Goal: Task Accomplishment & Management: Use online tool/utility

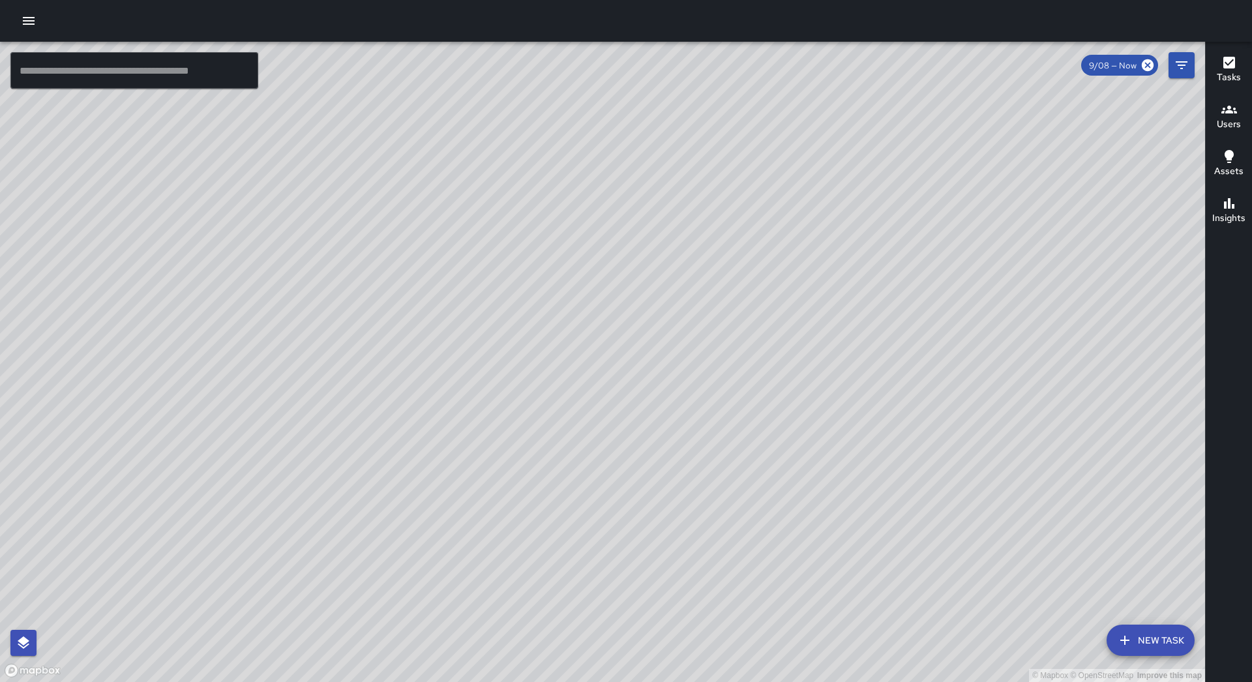
click at [34, 16] on icon "button" at bounding box center [29, 21] width 16 height 16
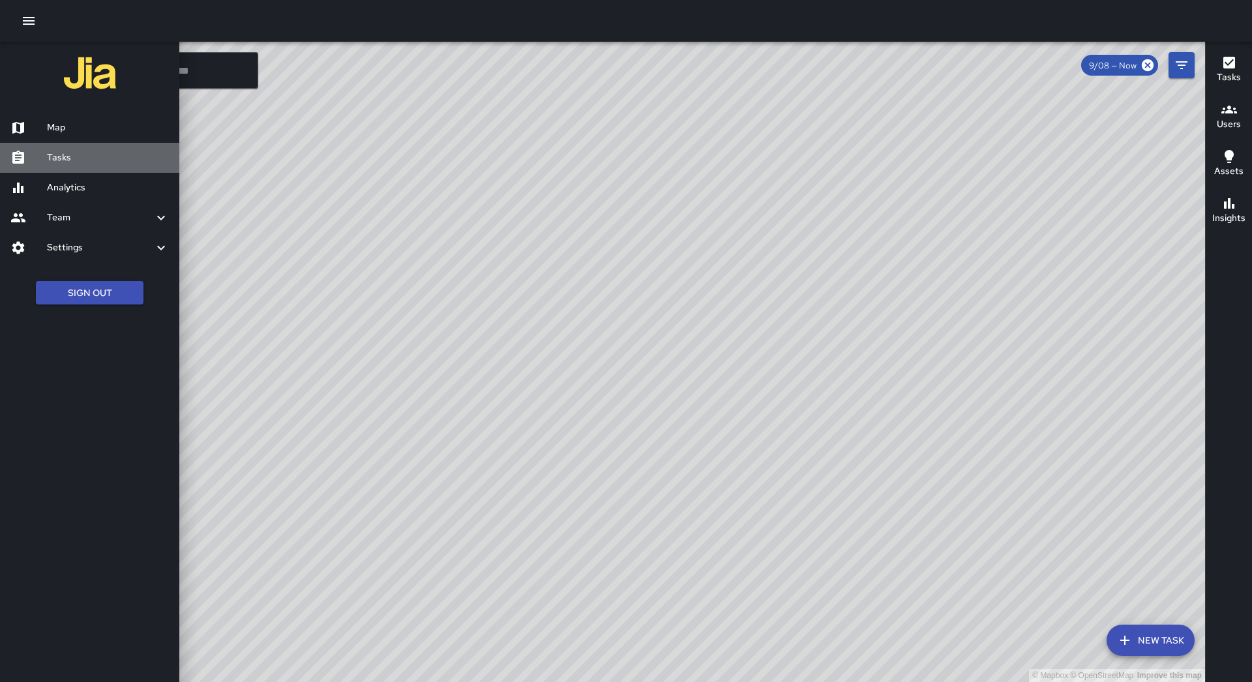
click at [123, 164] on h6 "Tasks" at bounding box center [108, 158] width 122 height 14
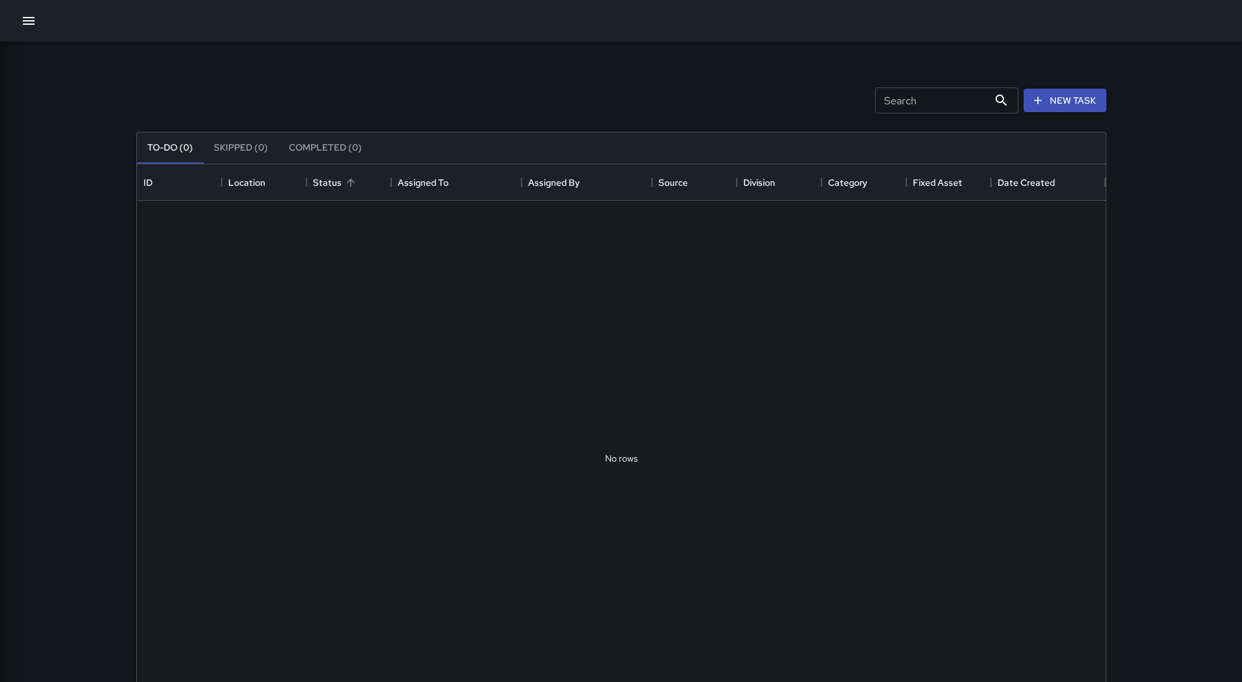
scroll to position [542, 959]
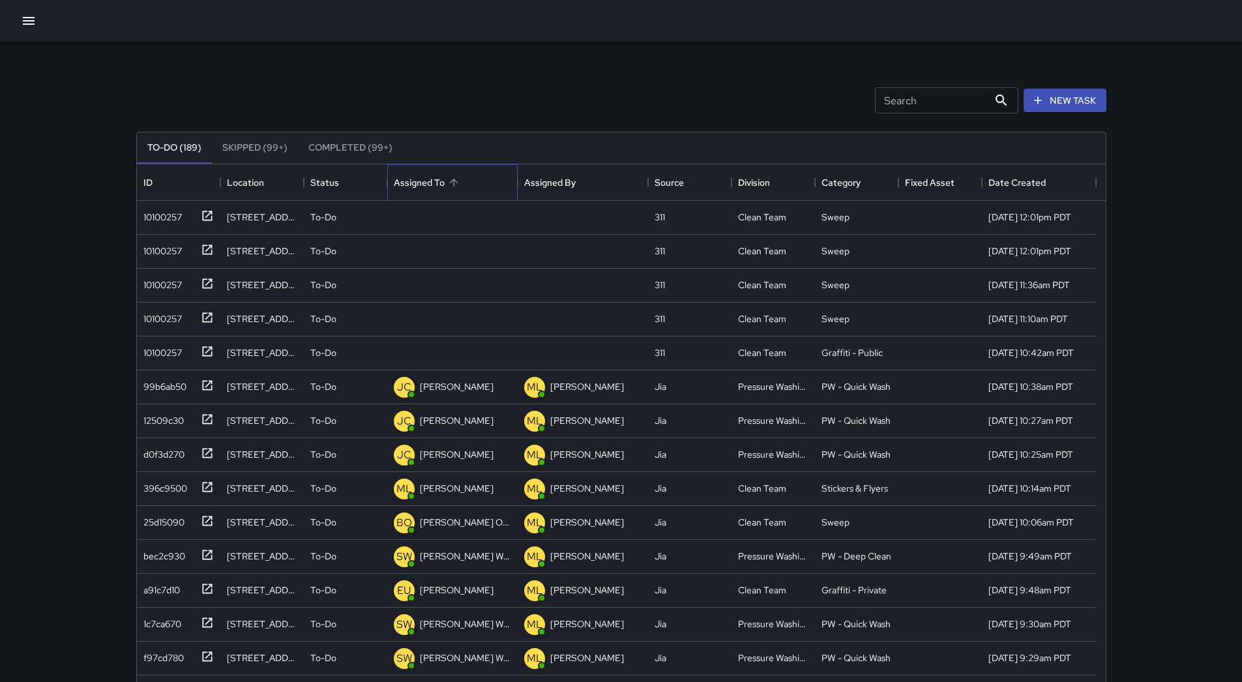
click at [441, 180] on div "Assigned To" at bounding box center [419, 182] width 51 height 37
click at [143, 220] on div "10100257" at bounding box center [160, 214] width 44 height 18
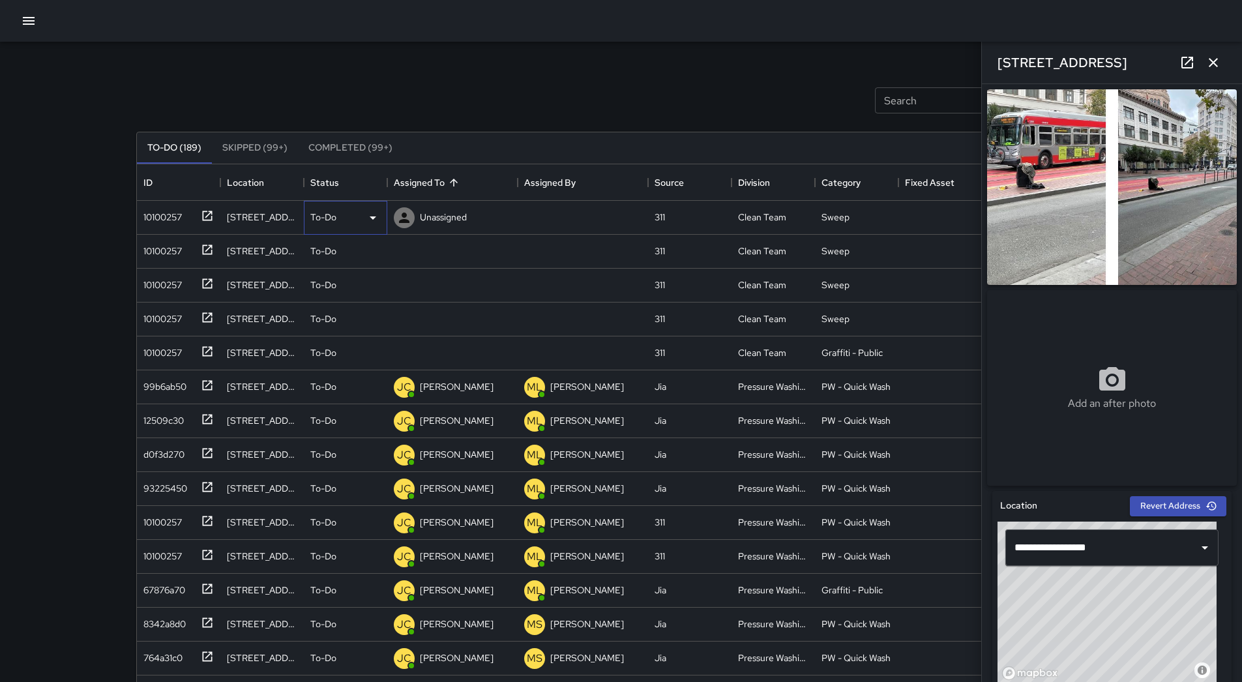
click at [385, 226] on div "To-Do" at bounding box center [345, 218] width 83 height 34
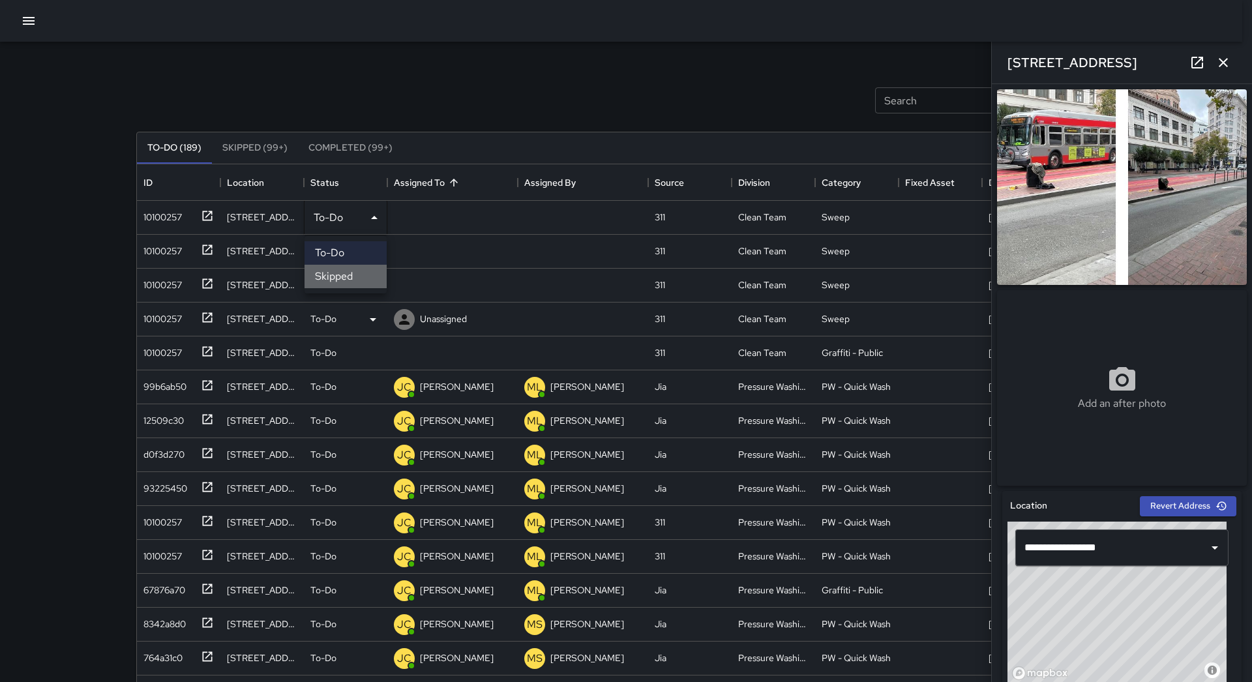
drag, startPoint x: 364, startPoint y: 278, endPoint x: 348, endPoint y: 280, distance: 16.4
click at [361, 278] on li "Skipped" at bounding box center [345, 276] width 82 height 23
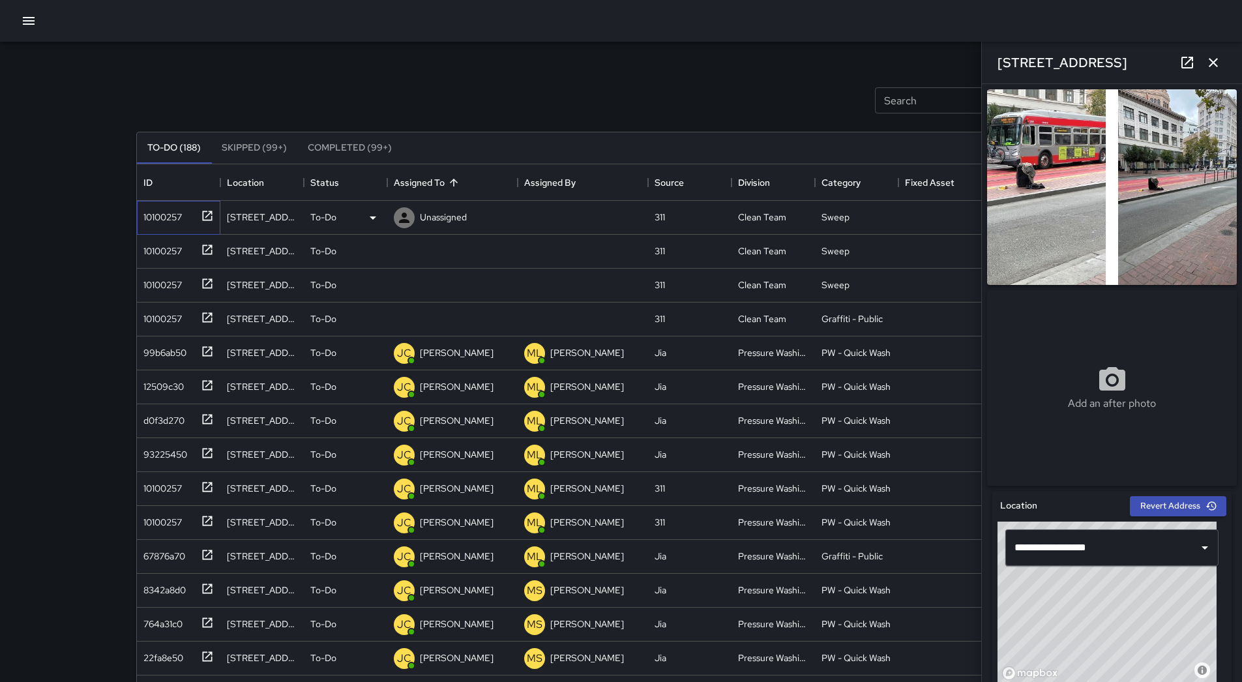
click at [160, 223] on div "10100257" at bounding box center [160, 214] width 44 height 18
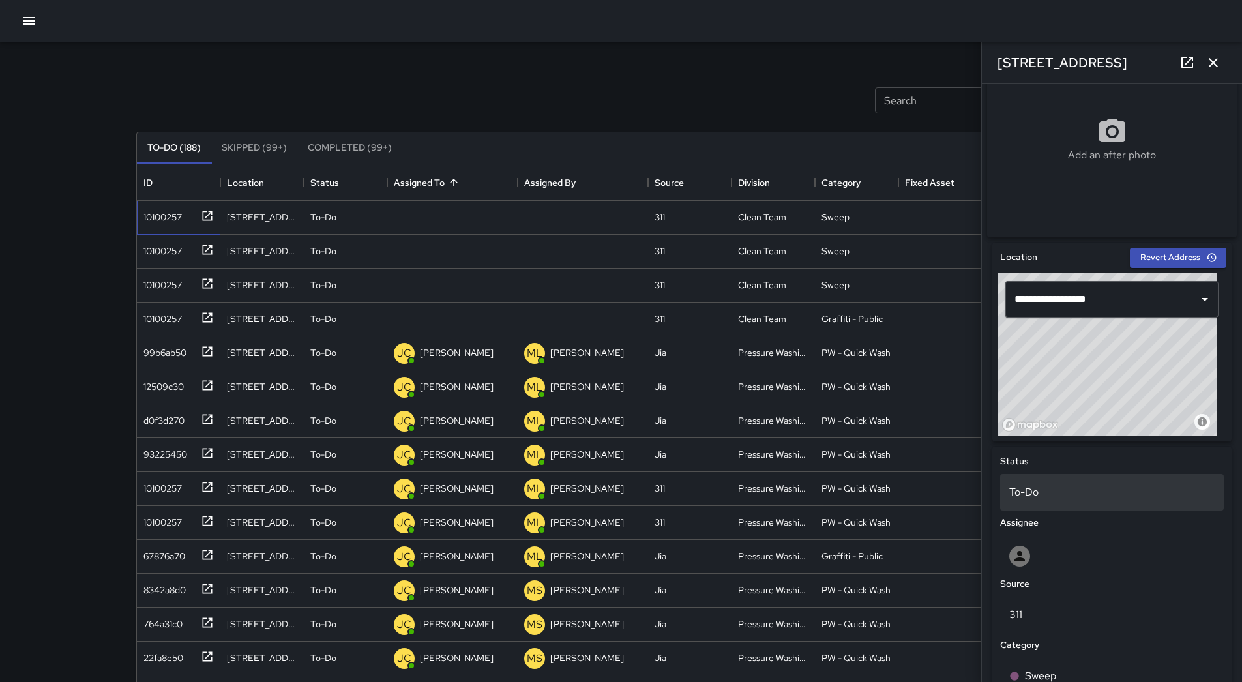
scroll to position [490, 0]
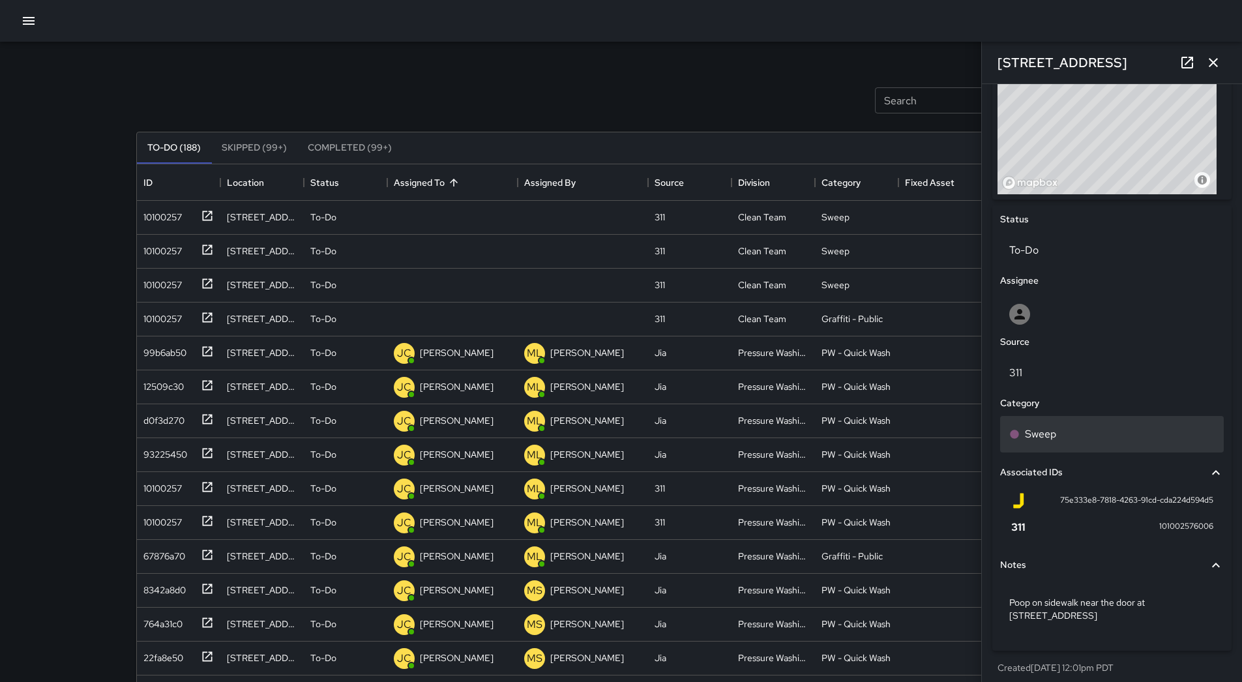
click at [1073, 439] on div "Sweep" at bounding box center [1111, 434] width 205 height 16
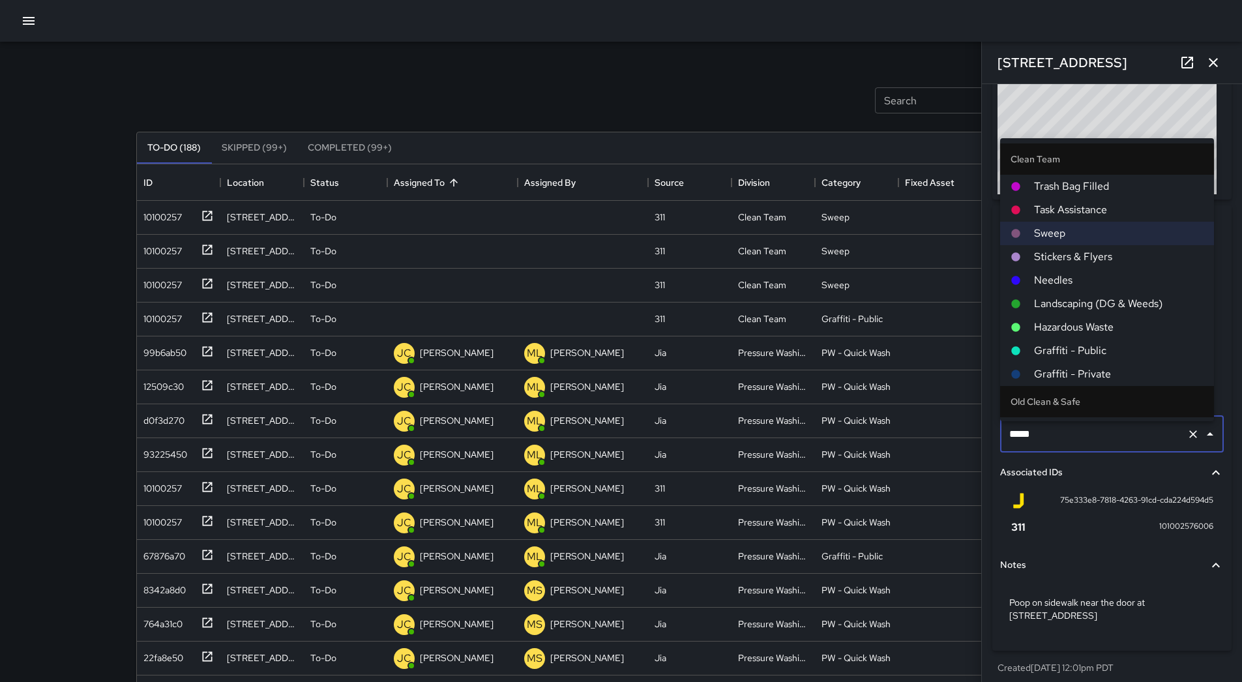
click at [1097, 319] on span "Hazardous Waste" at bounding box center [1119, 327] width 170 height 16
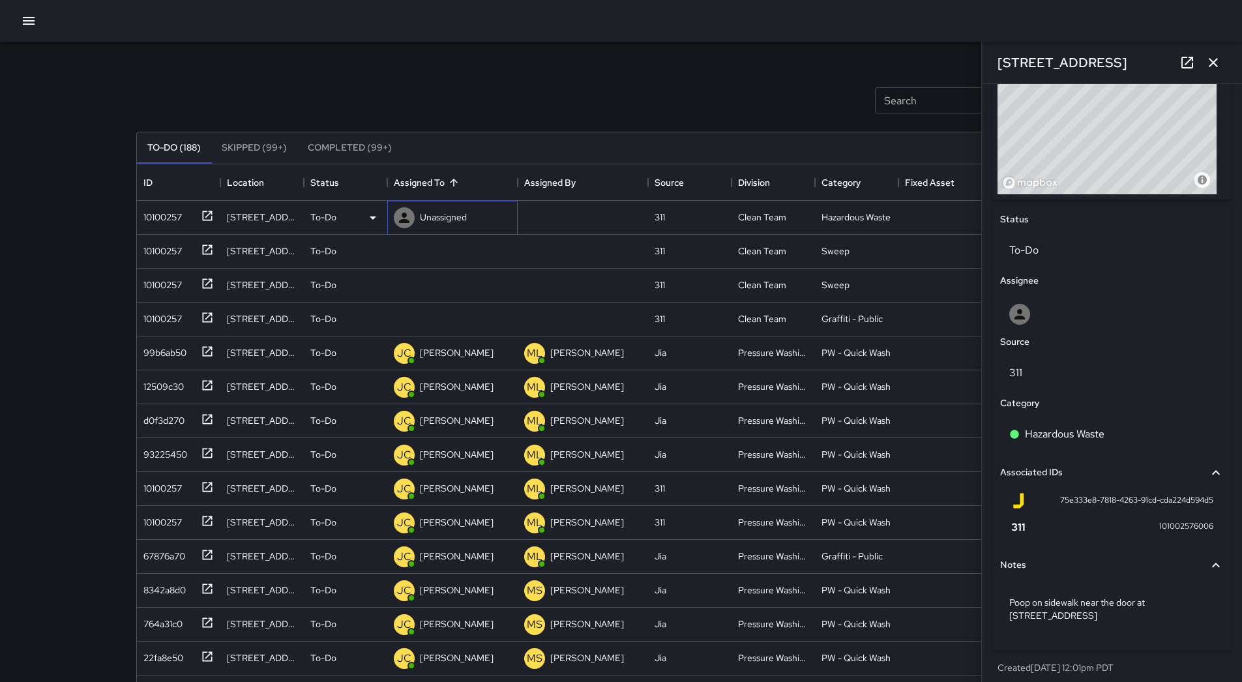
click at [443, 218] on p "Unassigned" at bounding box center [443, 217] width 47 height 13
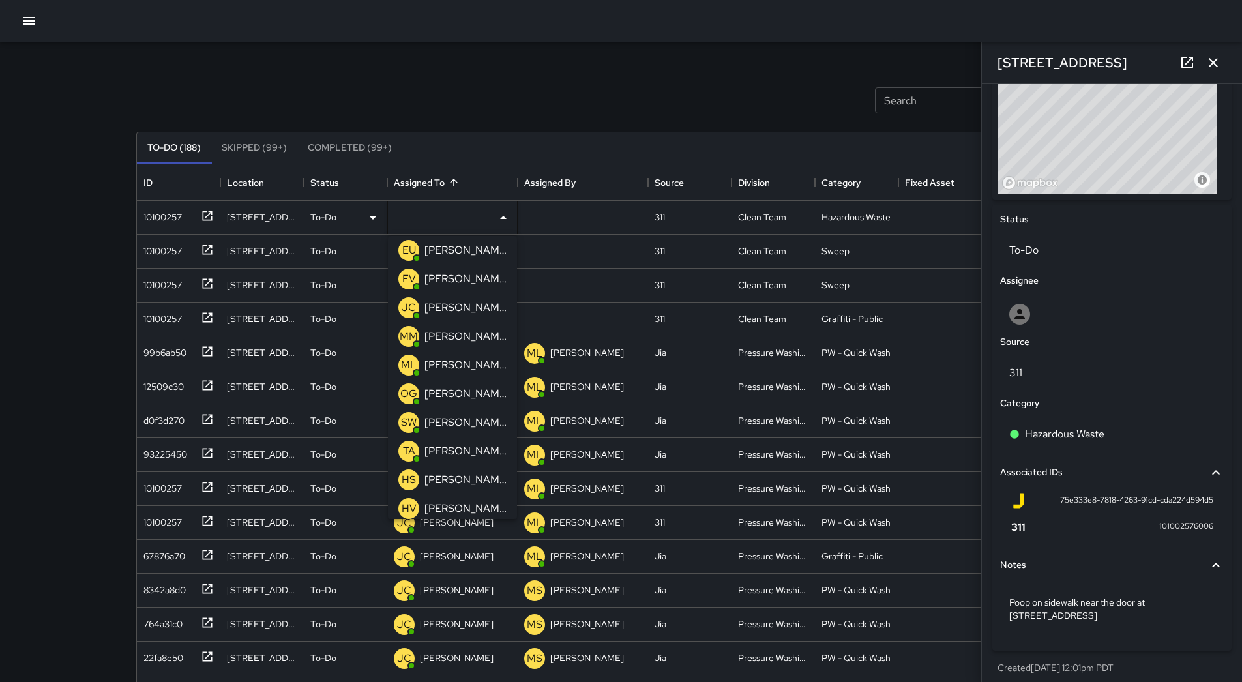
scroll to position [65, 0]
click at [461, 412] on p "[PERSON_NAME]" at bounding box center [465, 420] width 82 height 16
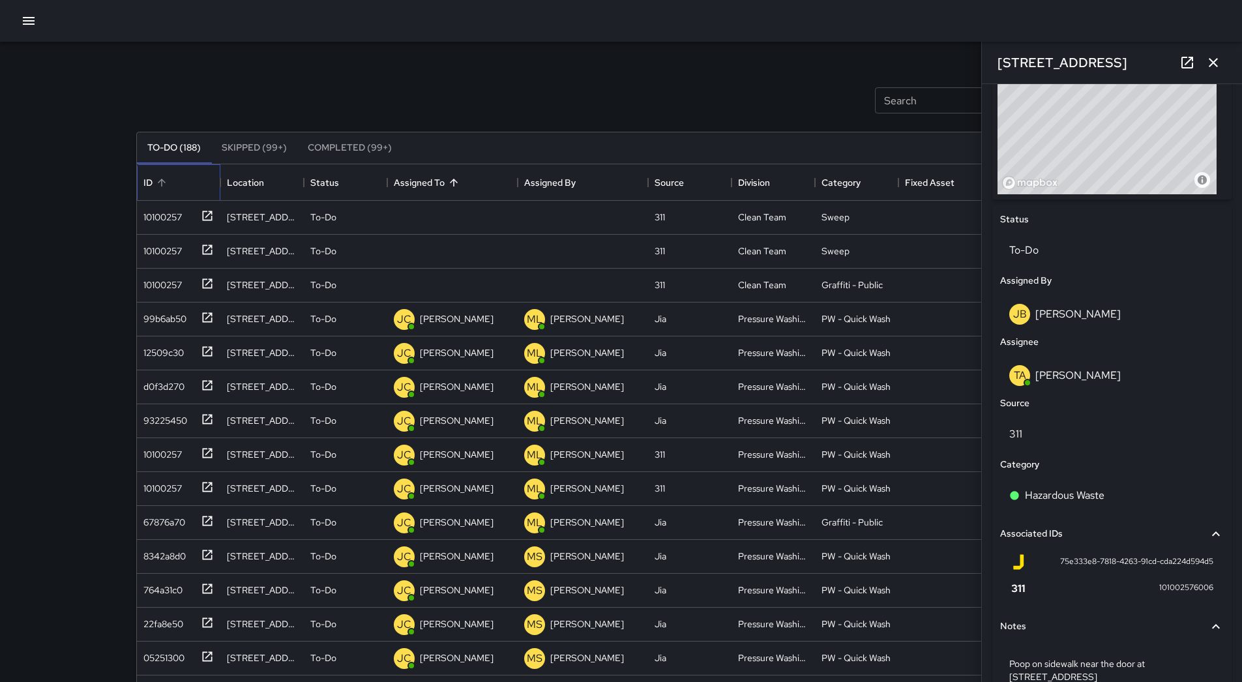
click at [141, 196] on div "ID" at bounding box center [178, 182] width 83 height 37
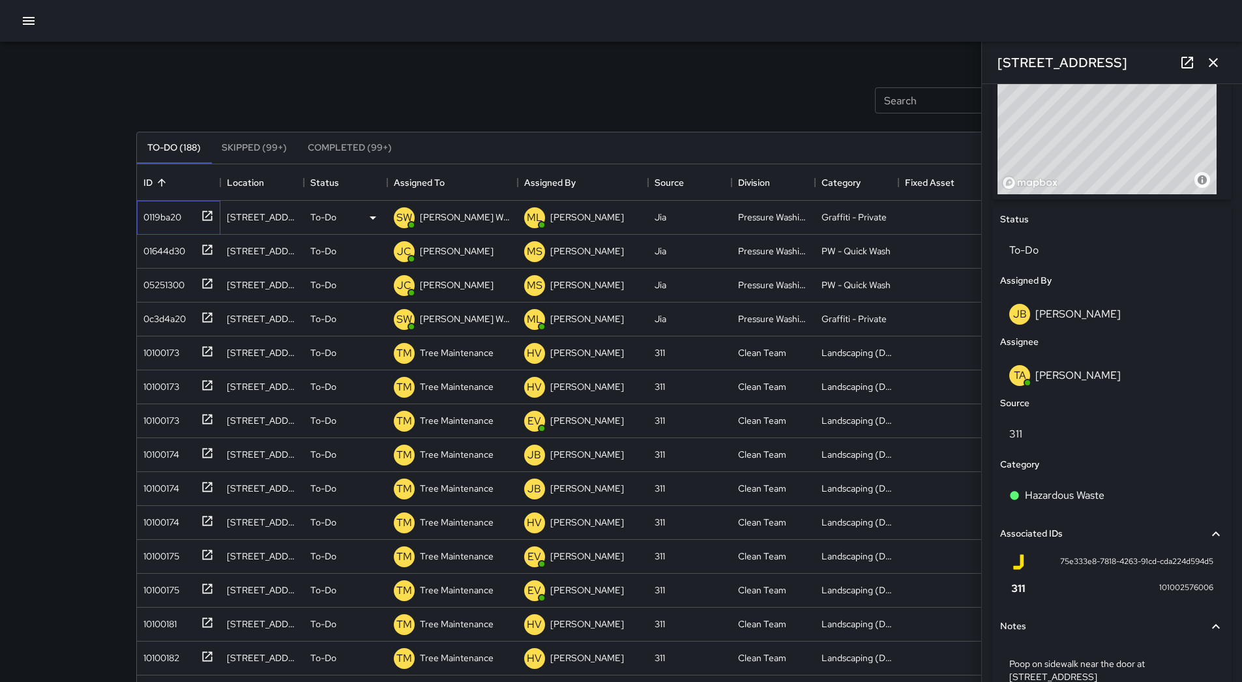
click at [152, 209] on div "0119ba20" at bounding box center [159, 214] width 43 height 18
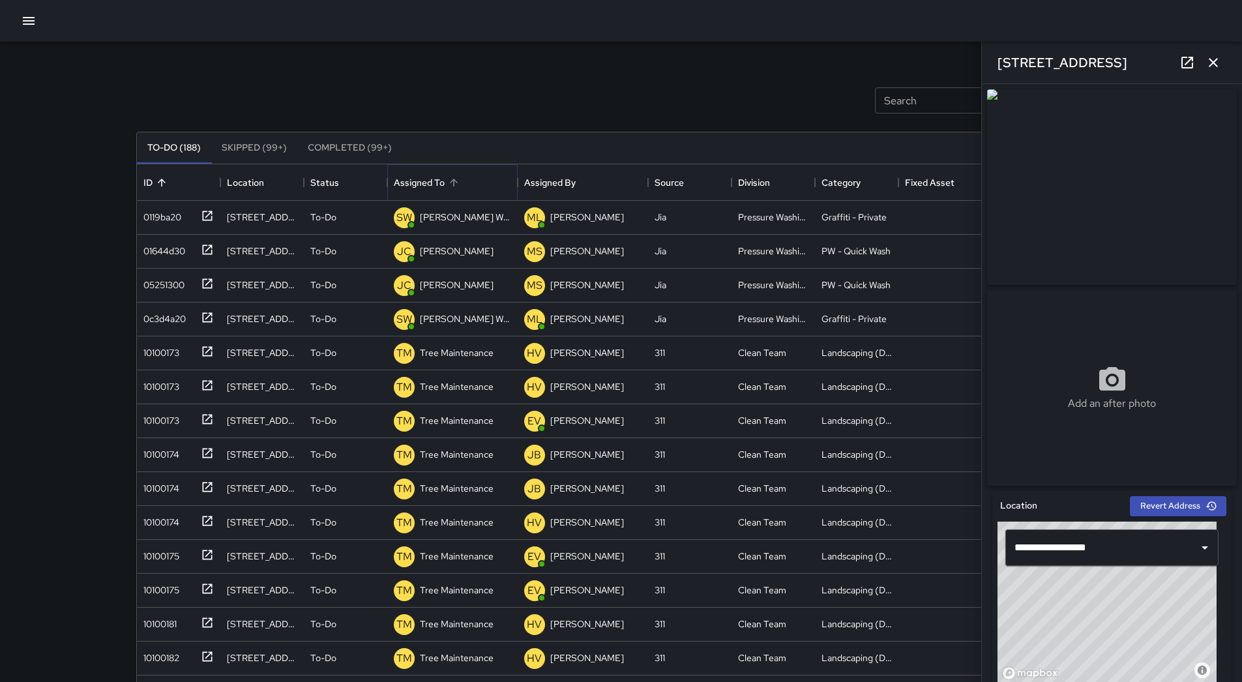
click at [445, 183] on button "Sort" at bounding box center [454, 182] width 18 height 18
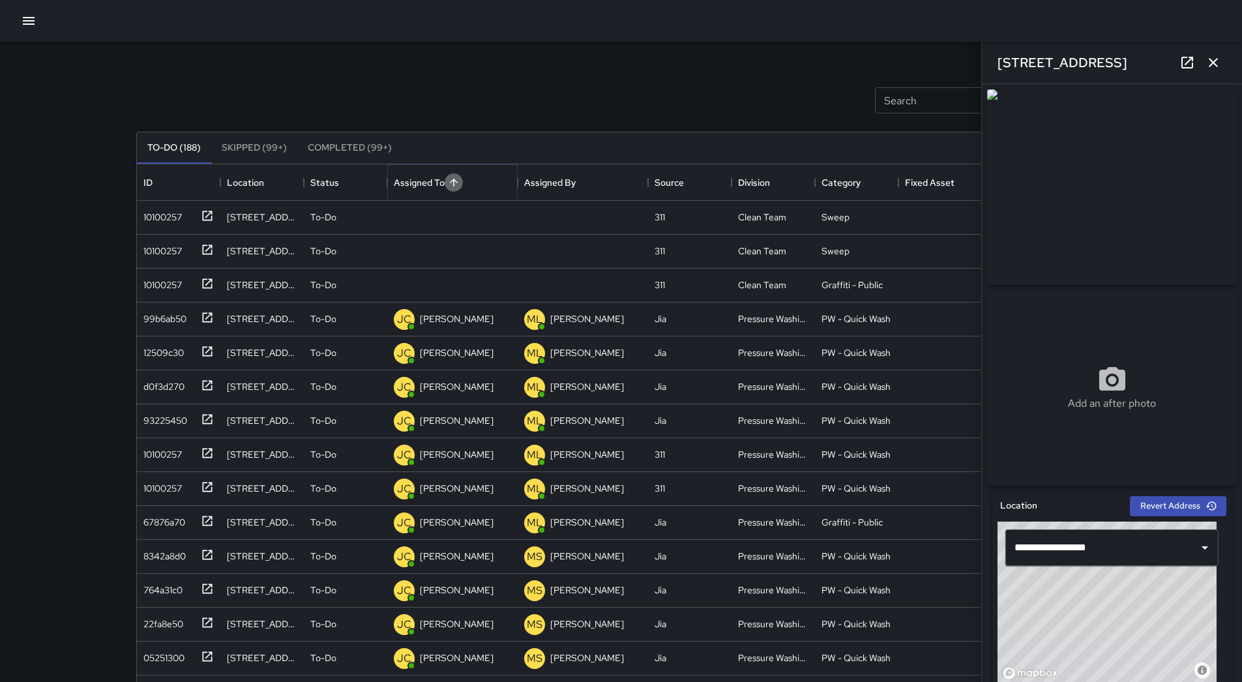
click at [445, 183] on button "Sort" at bounding box center [454, 182] width 18 height 18
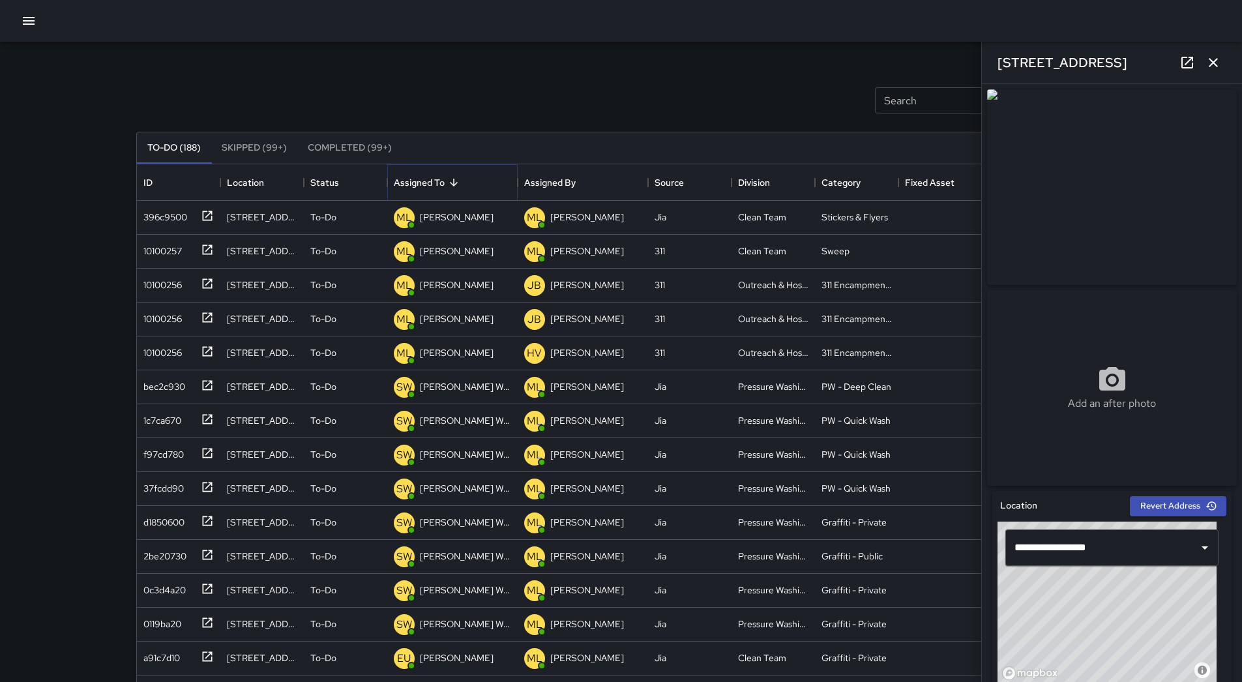
click at [445, 183] on button "Sort" at bounding box center [454, 182] width 18 height 18
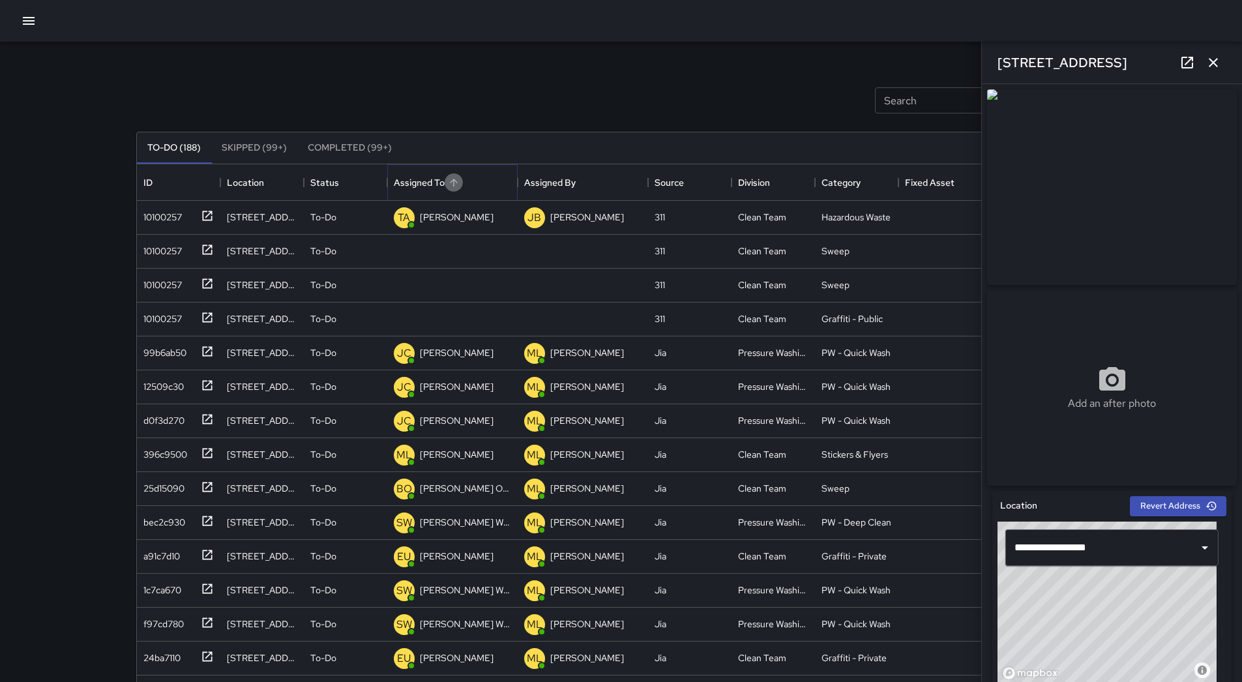
click at [445, 183] on button "Sort" at bounding box center [454, 182] width 18 height 18
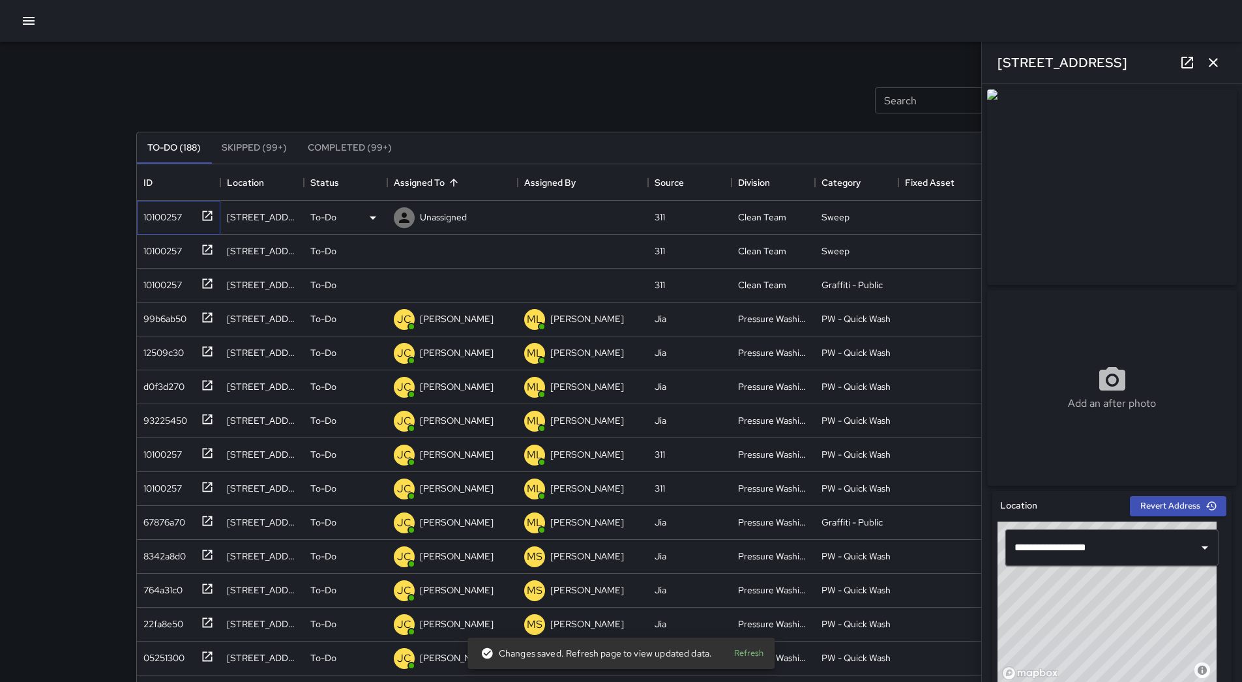
click at [165, 210] on div "10100257" at bounding box center [160, 214] width 44 height 18
click at [166, 252] on div "10100257" at bounding box center [160, 248] width 44 height 18
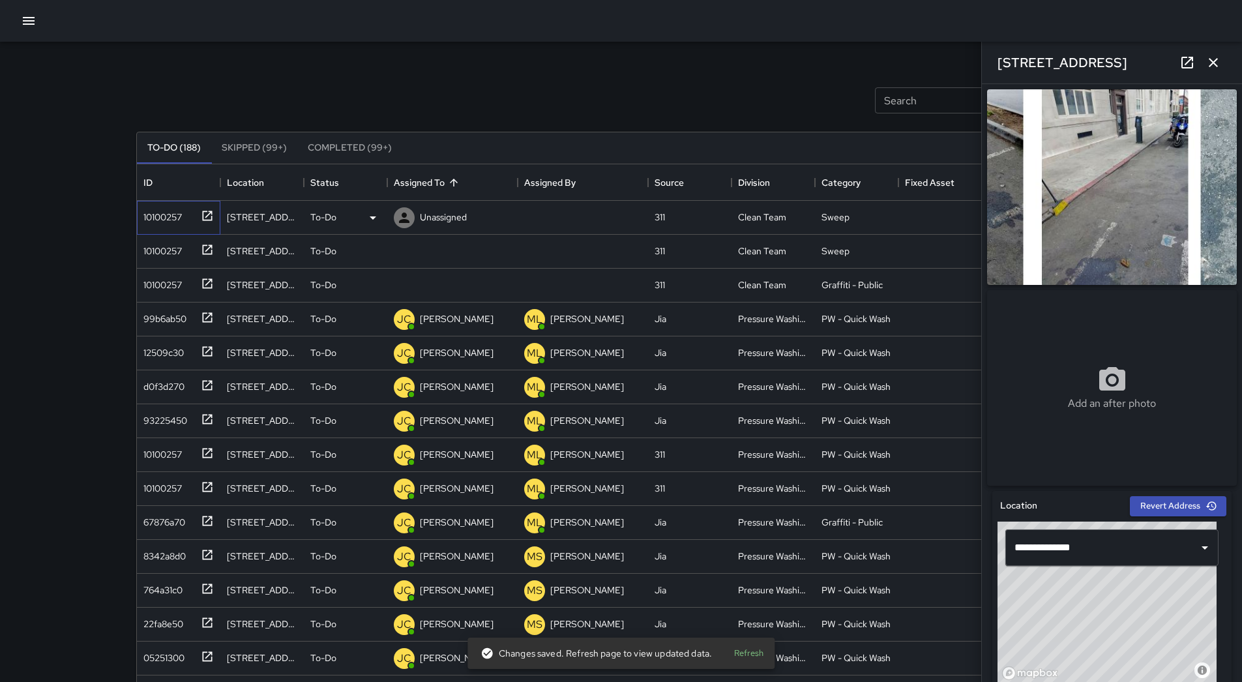
click at [178, 221] on div "10100257" at bounding box center [160, 214] width 44 height 18
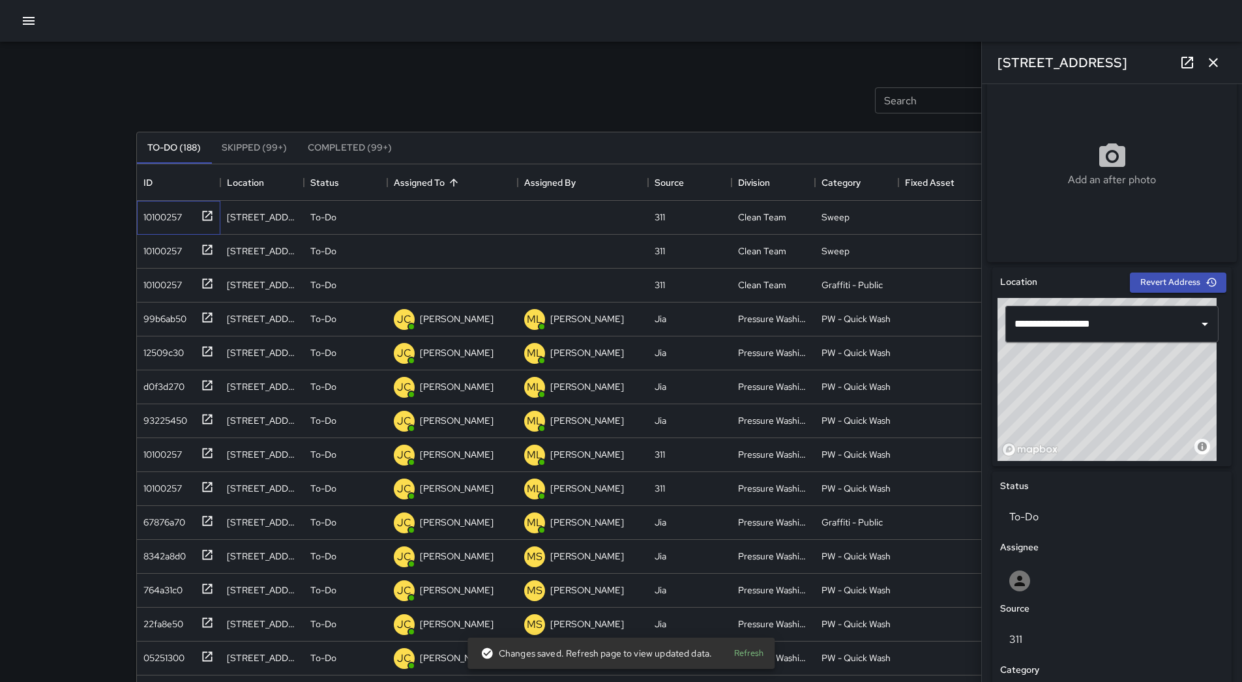
scroll to position [516, 0]
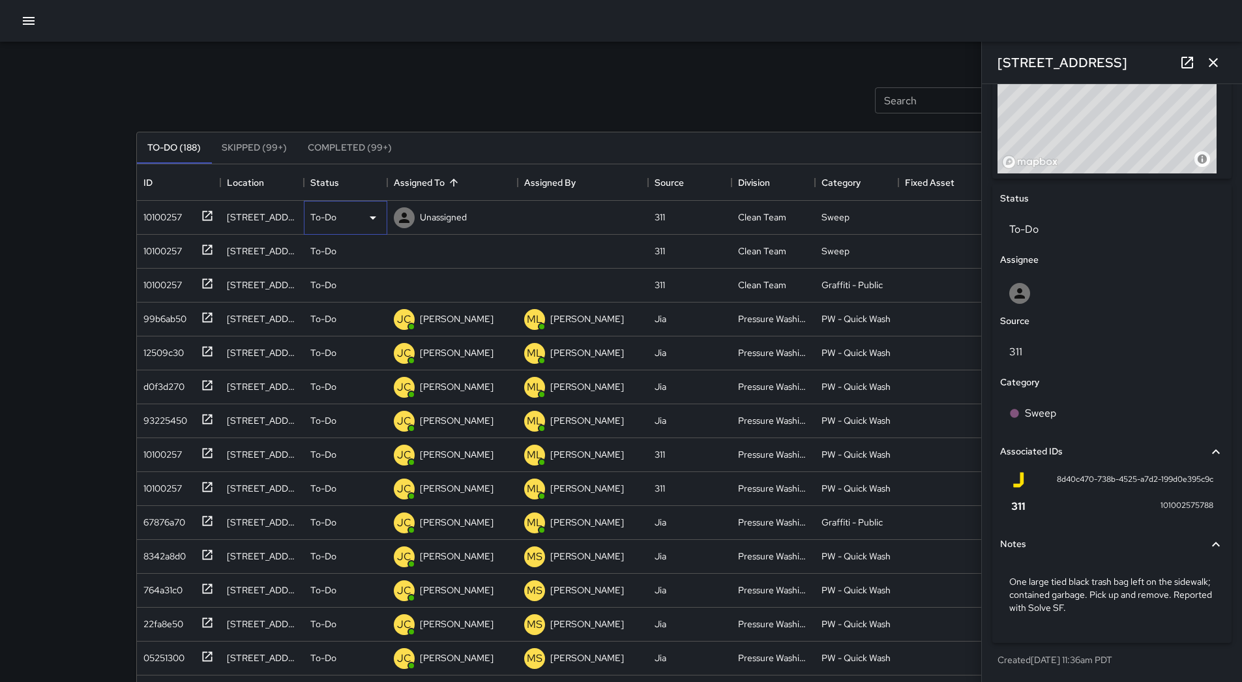
click at [364, 214] on div "To-Do" at bounding box center [345, 218] width 70 height 16
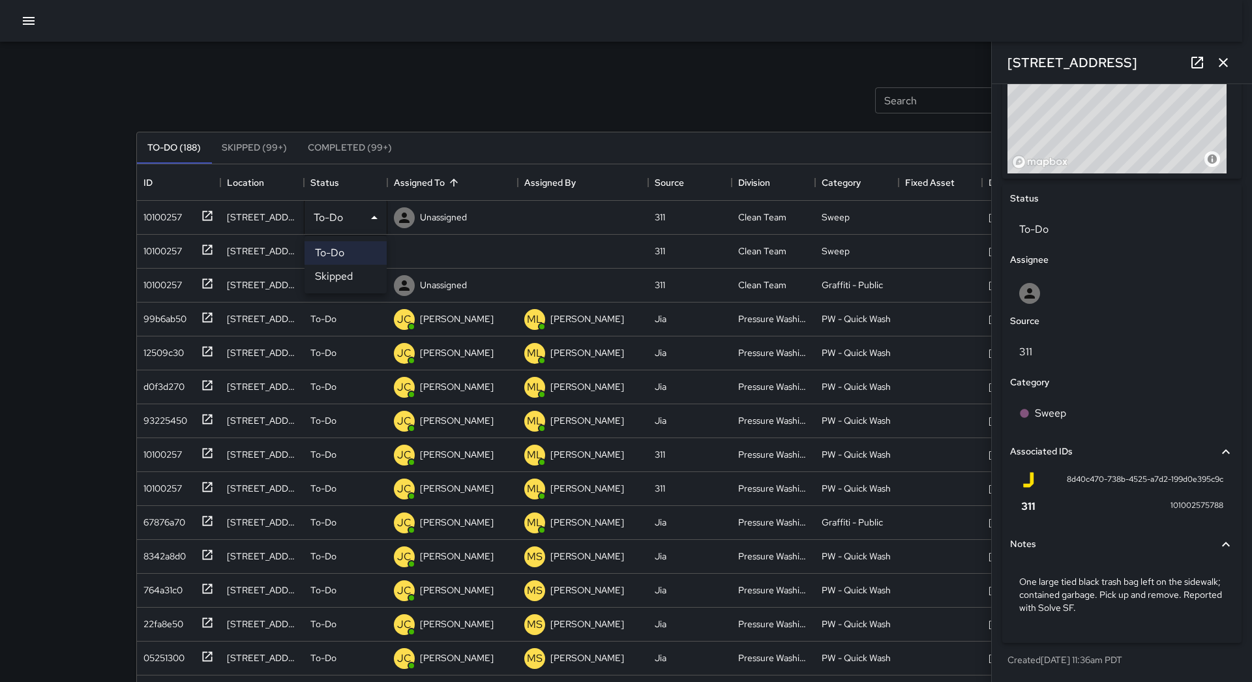
drag, startPoint x: 346, startPoint y: 278, endPoint x: 288, endPoint y: 267, distance: 59.8
click at [345, 279] on li "Skipped" at bounding box center [345, 276] width 82 height 23
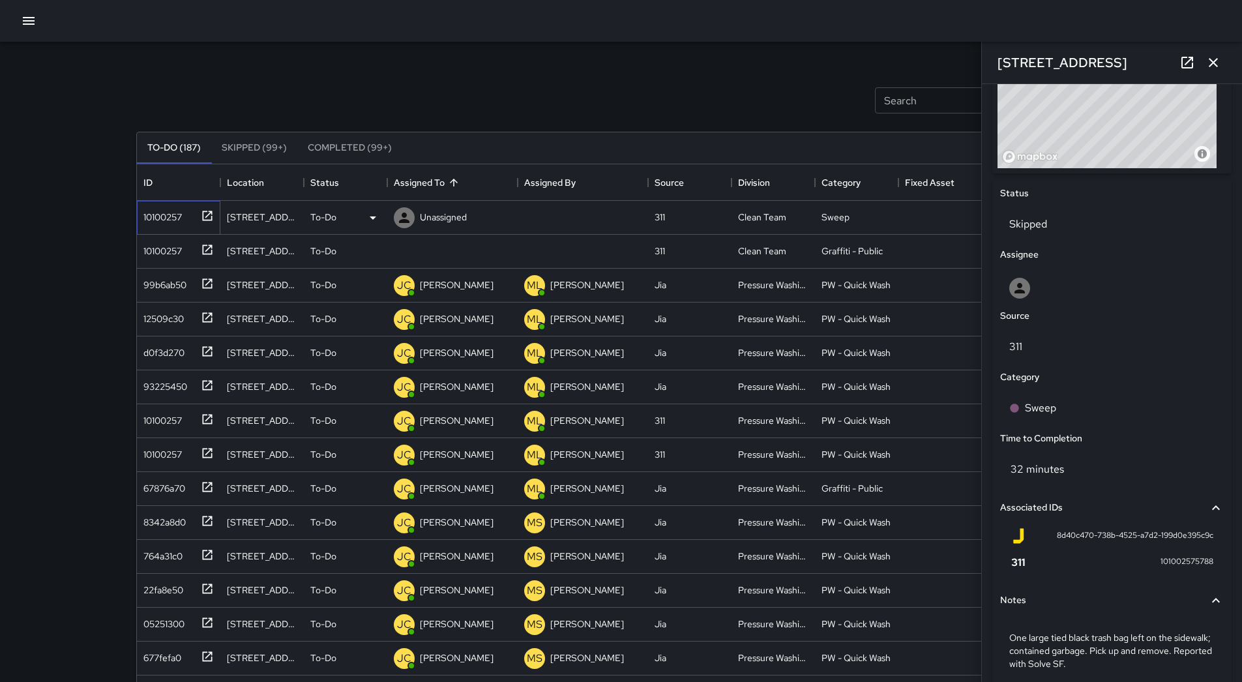
click at [151, 217] on div "10100257" at bounding box center [160, 214] width 44 height 18
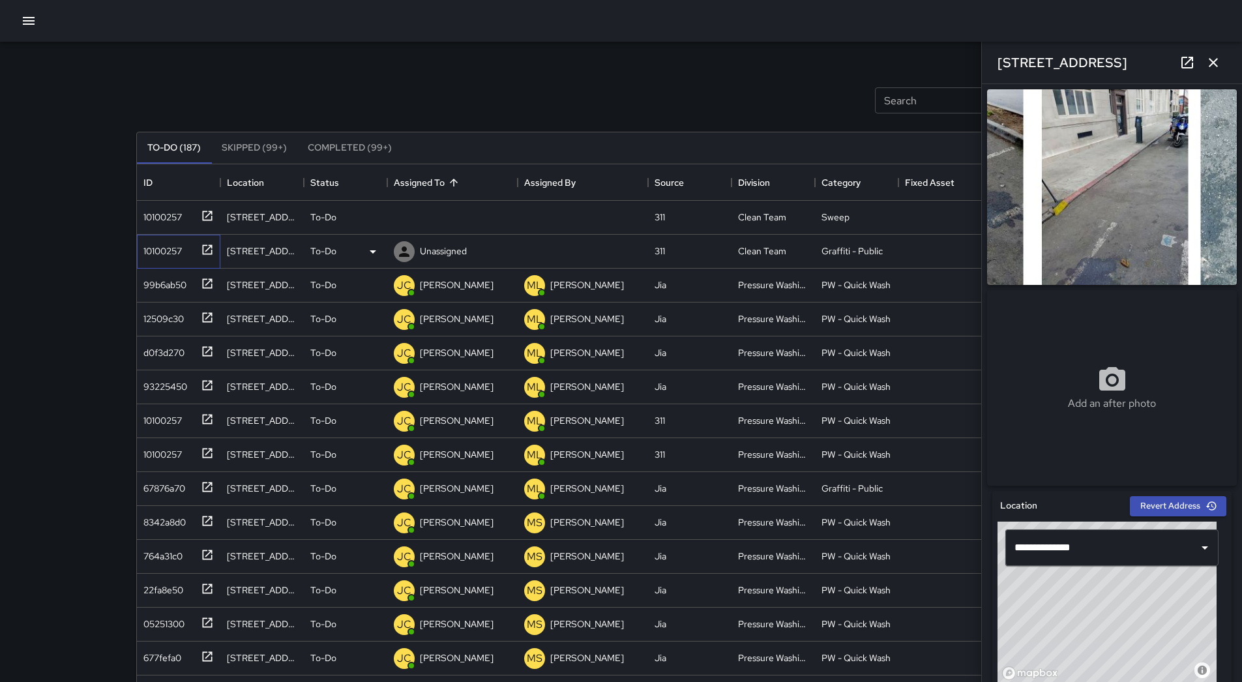
click at [157, 244] on div "10100257" at bounding box center [160, 248] width 44 height 18
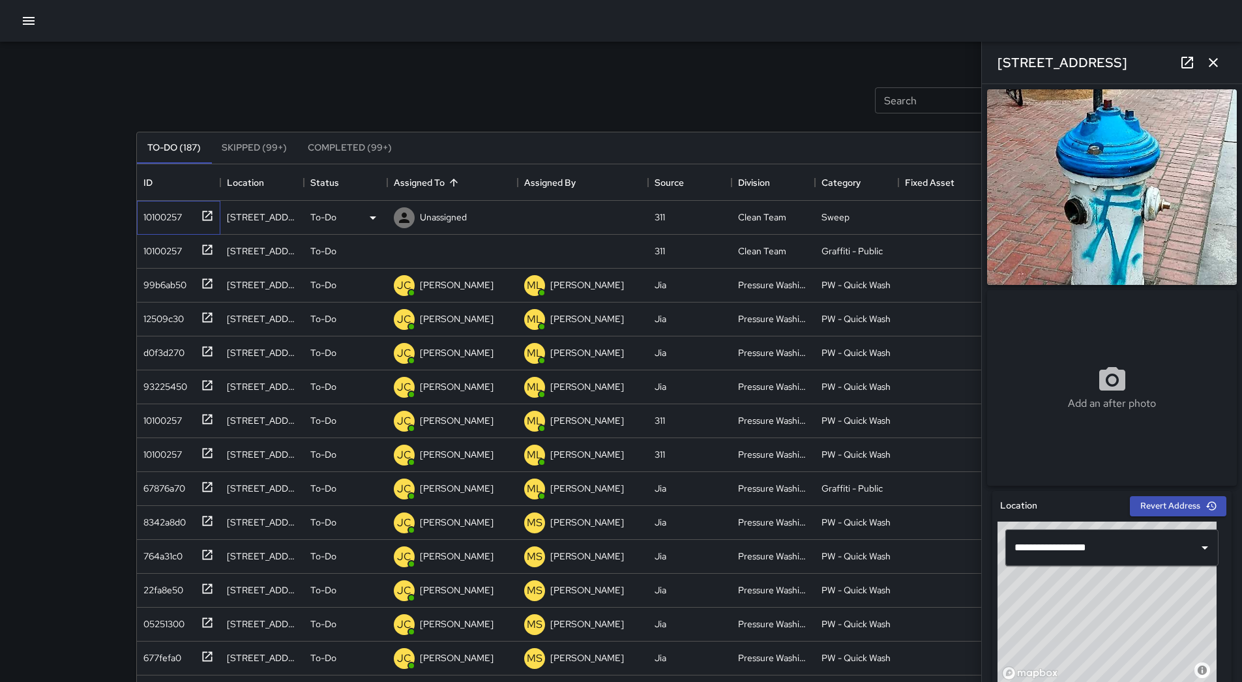
click at [172, 216] on div "10100257" at bounding box center [160, 214] width 44 height 18
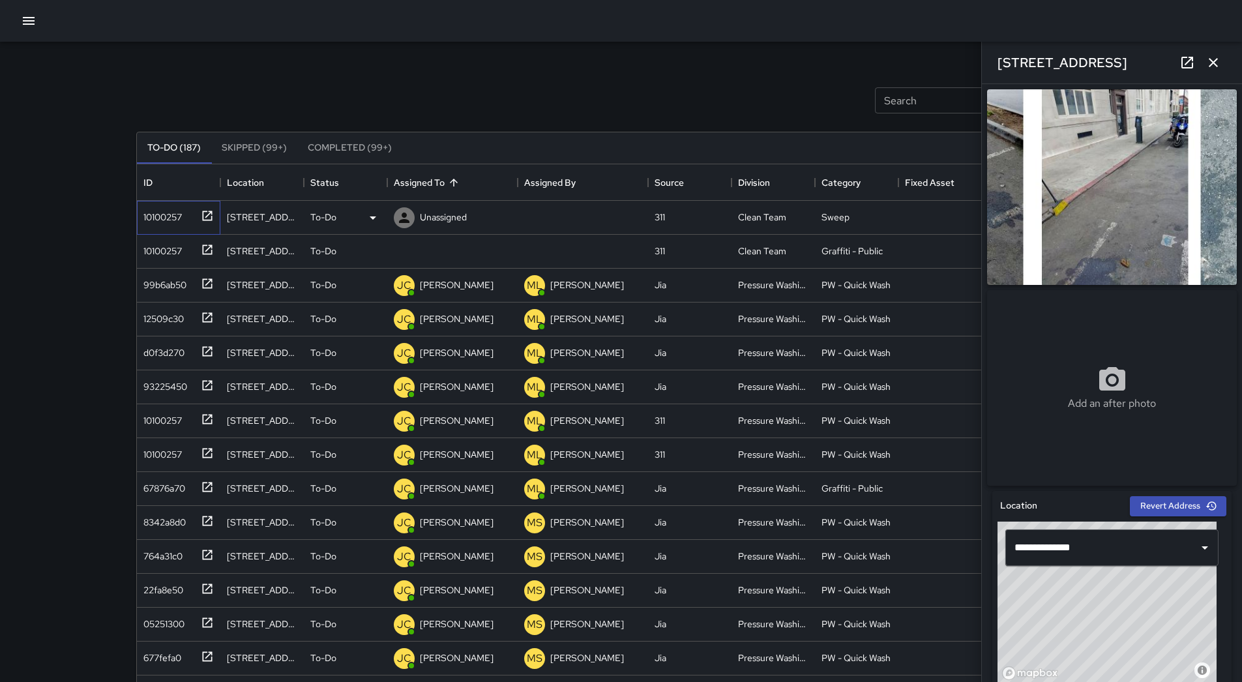
click at [179, 213] on div "10100257" at bounding box center [160, 214] width 44 height 18
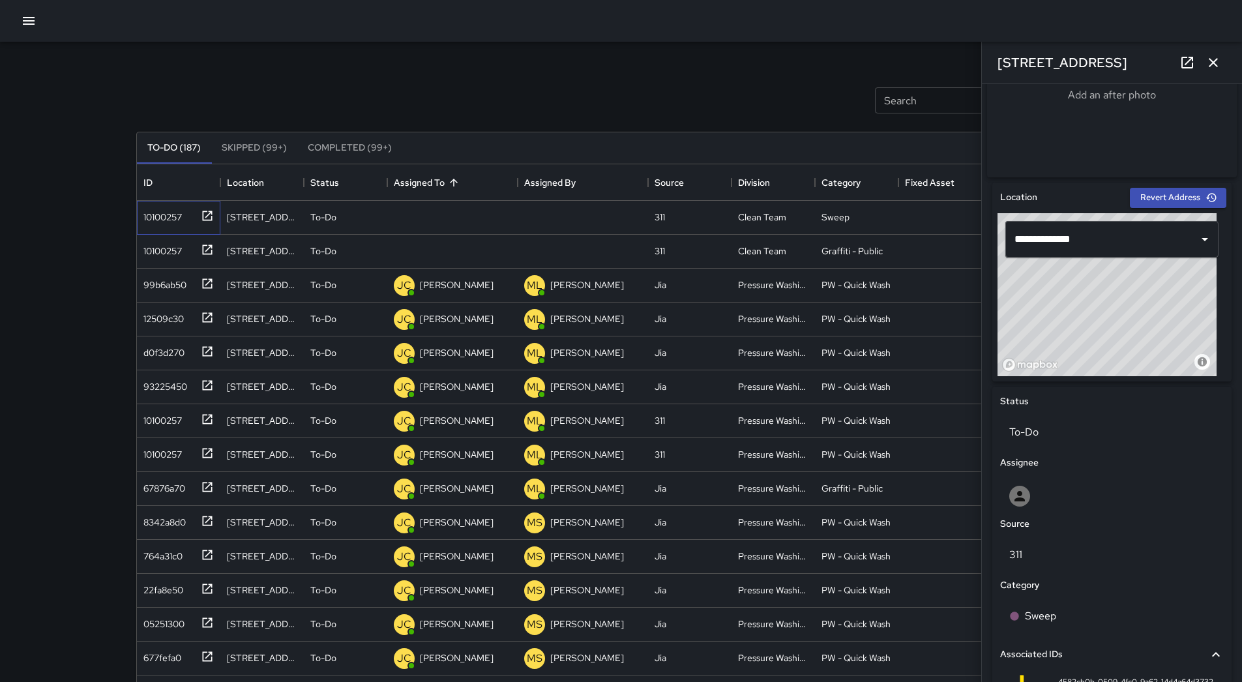
scroll to position [490, 0]
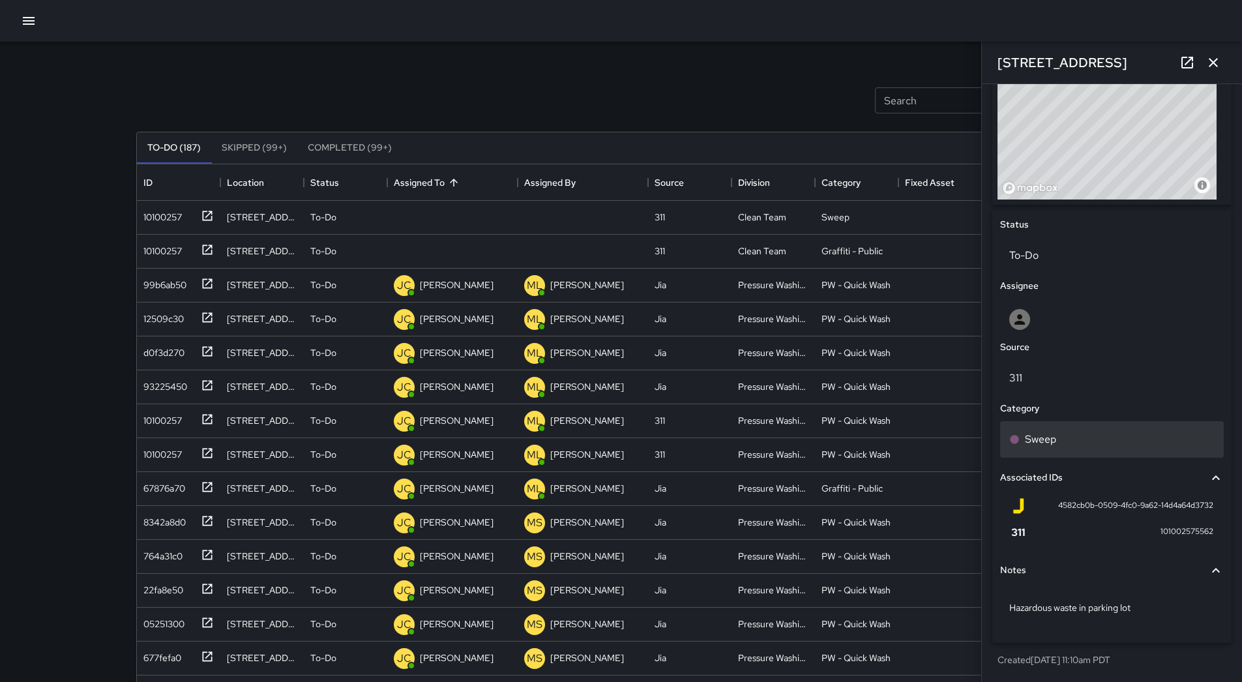
click at [1102, 438] on div "Sweep" at bounding box center [1111, 440] width 205 height 16
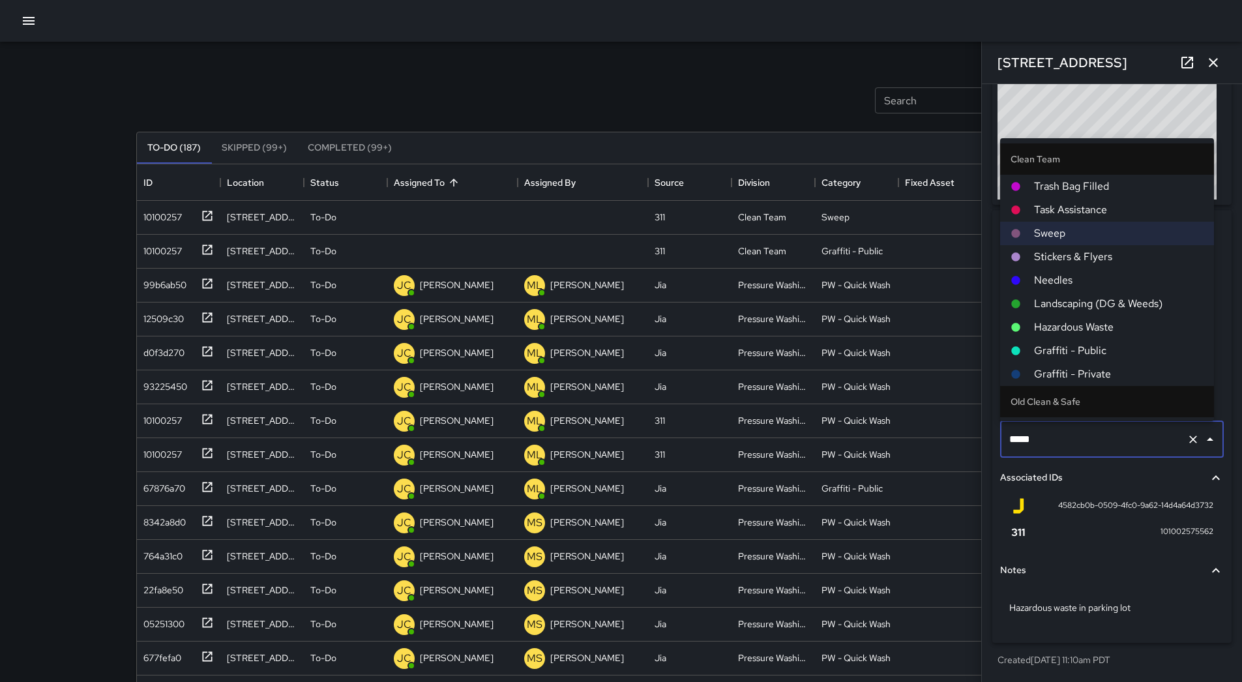
click at [1050, 330] on span "Hazardous Waste" at bounding box center [1119, 327] width 170 height 16
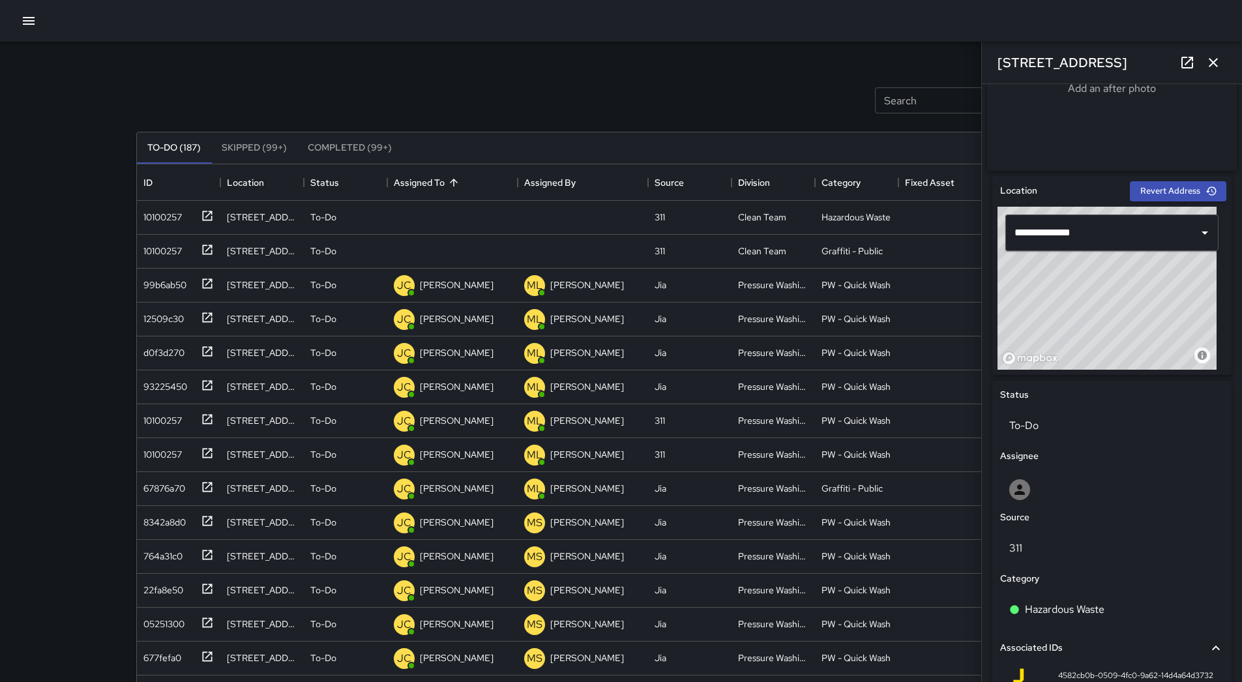
scroll to position [295, 0]
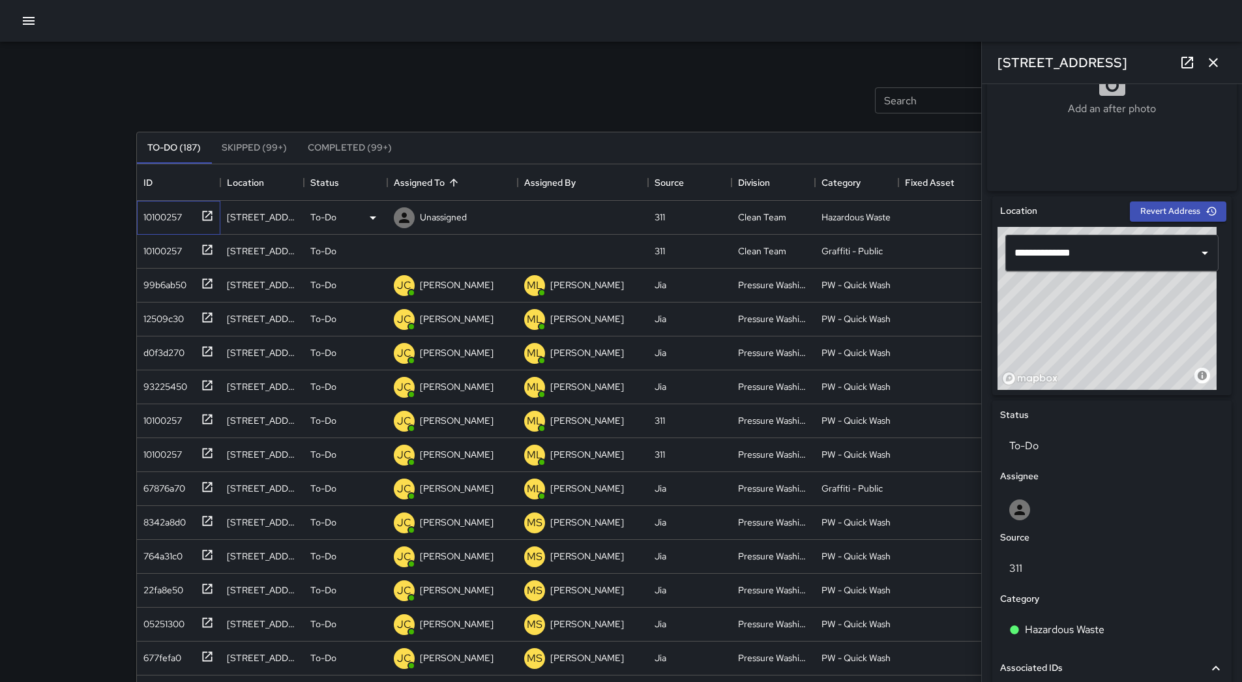
click at [147, 212] on div "10100257" at bounding box center [160, 214] width 44 height 18
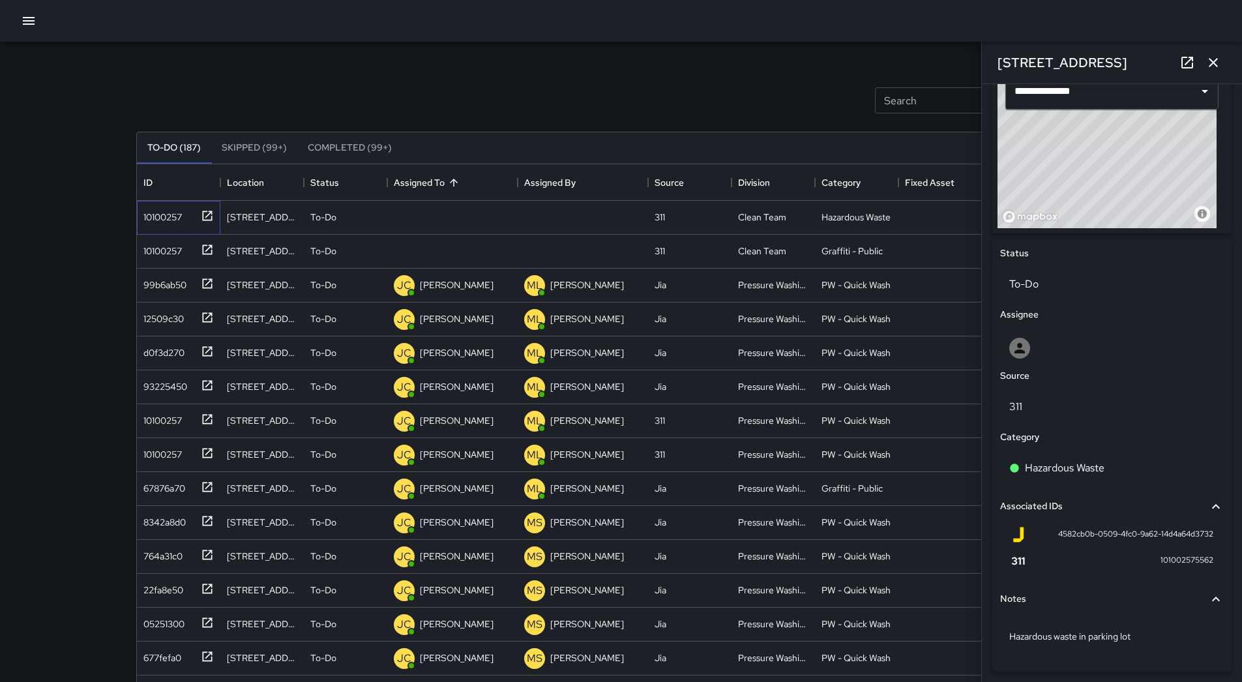
scroll to position [490, 0]
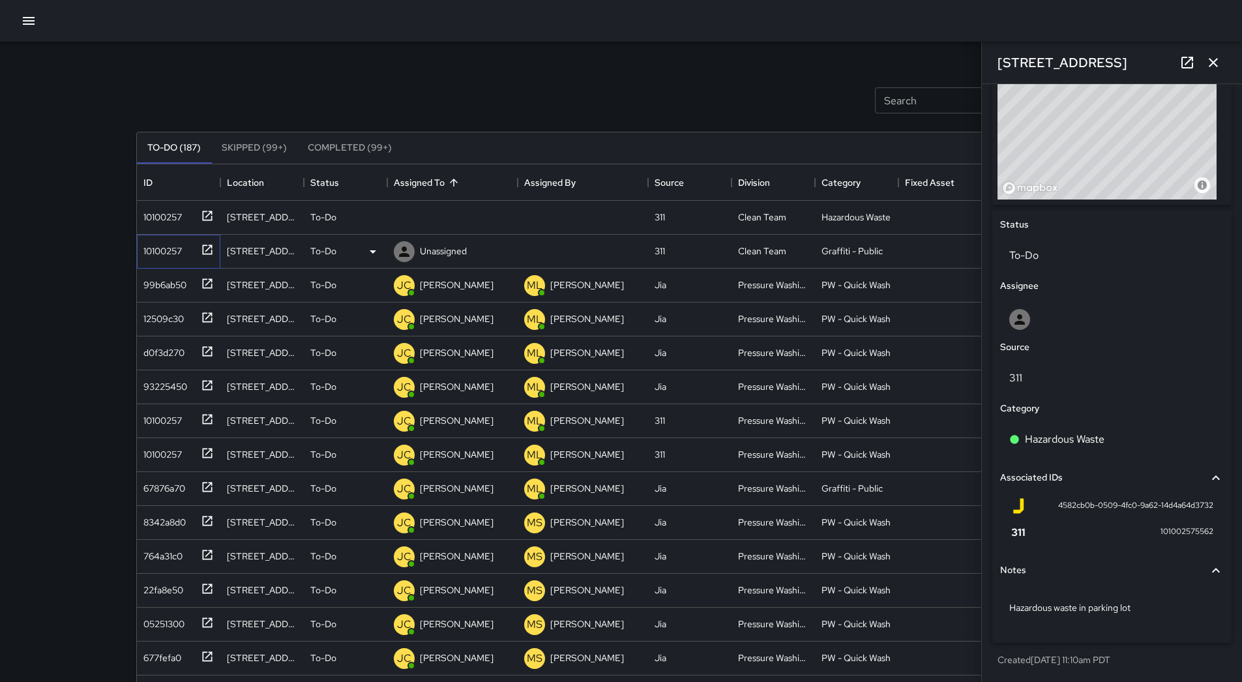
click at [160, 246] on div "10100257" at bounding box center [160, 248] width 44 height 18
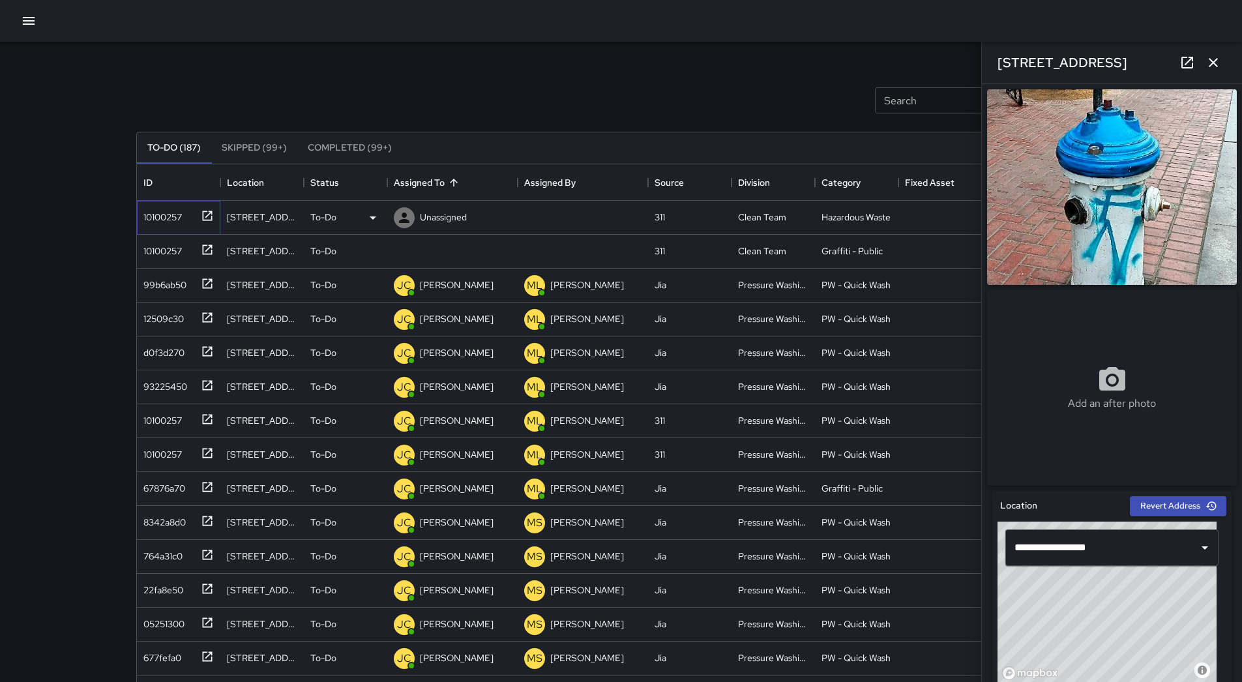
click at [165, 226] on div "10100257" at bounding box center [178, 218] width 83 height 34
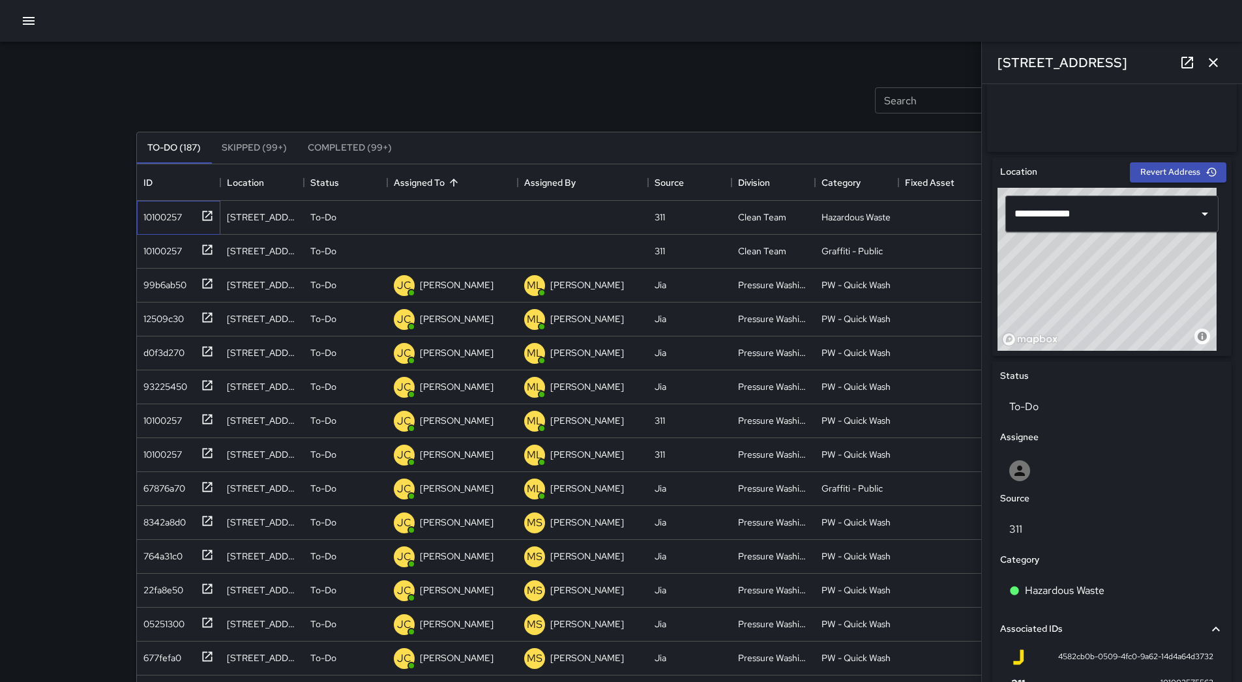
scroll to position [261, 0]
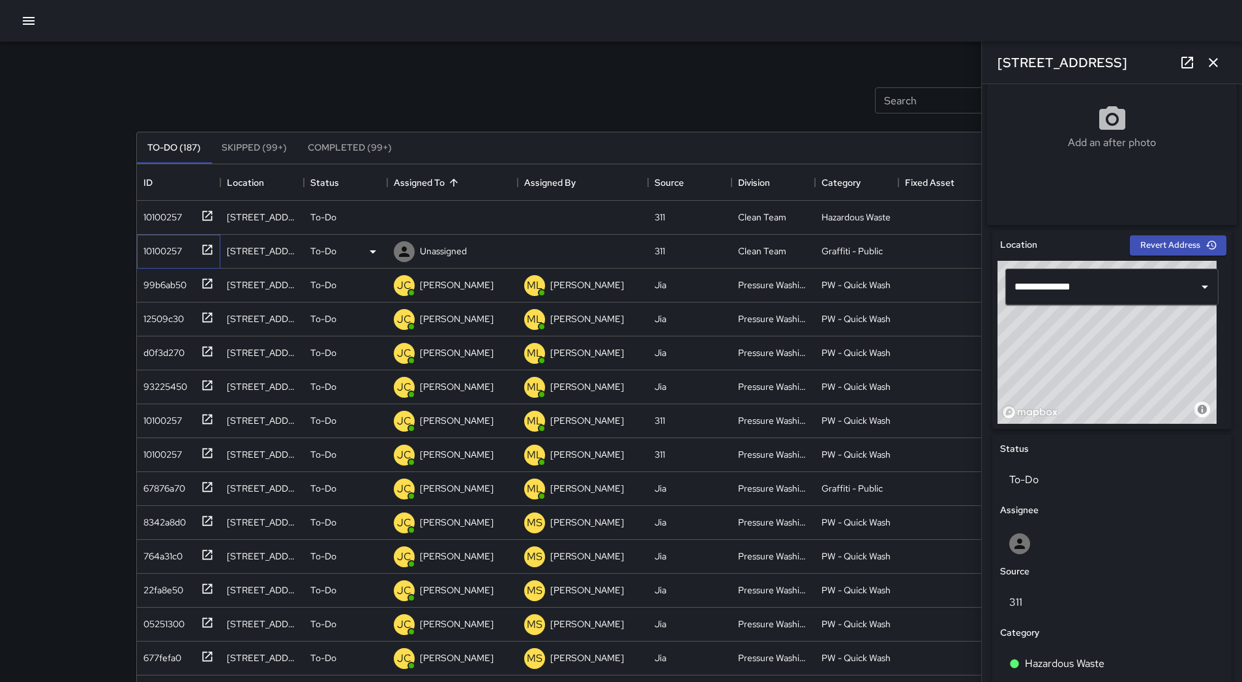
click at [158, 246] on div "10100257" at bounding box center [160, 248] width 44 height 18
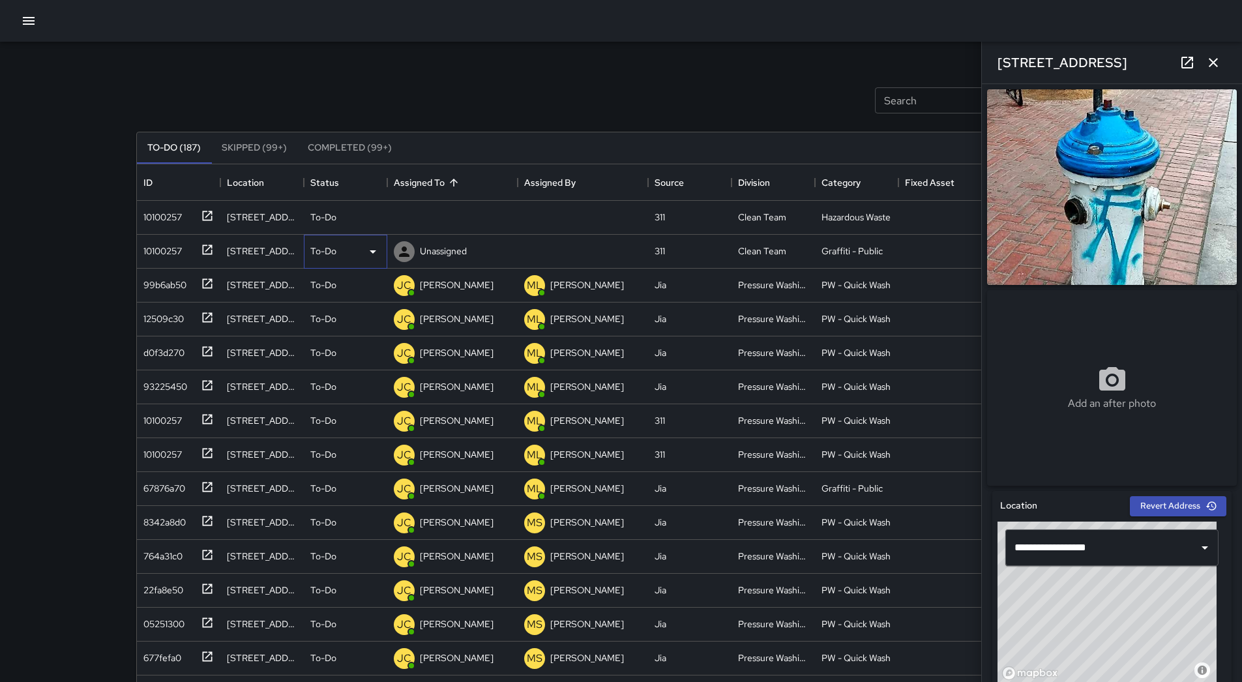
click at [367, 258] on icon at bounding box center [373, 252] width 16 height 16
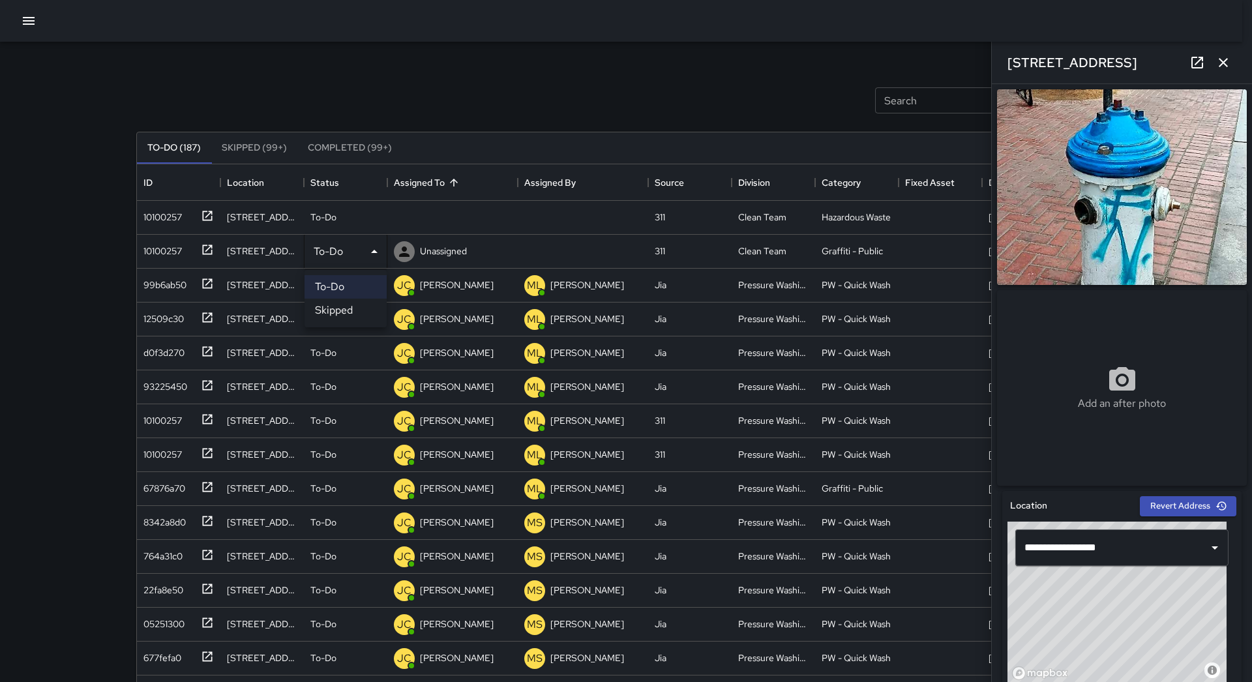
click at [356, 303] on li "Skipped" at bounding box center [345, 310] width 82 height 23
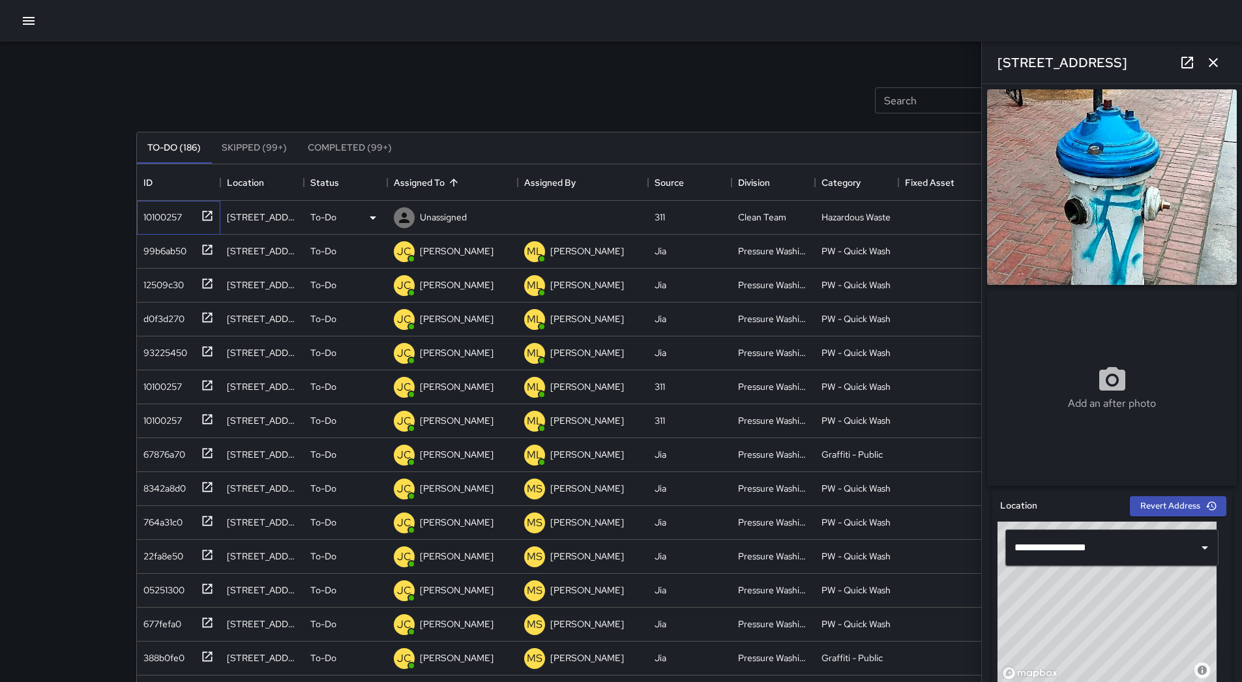
click at [141, 211] on div "10100257" at bounding box center [160, 214] width 44 height 18
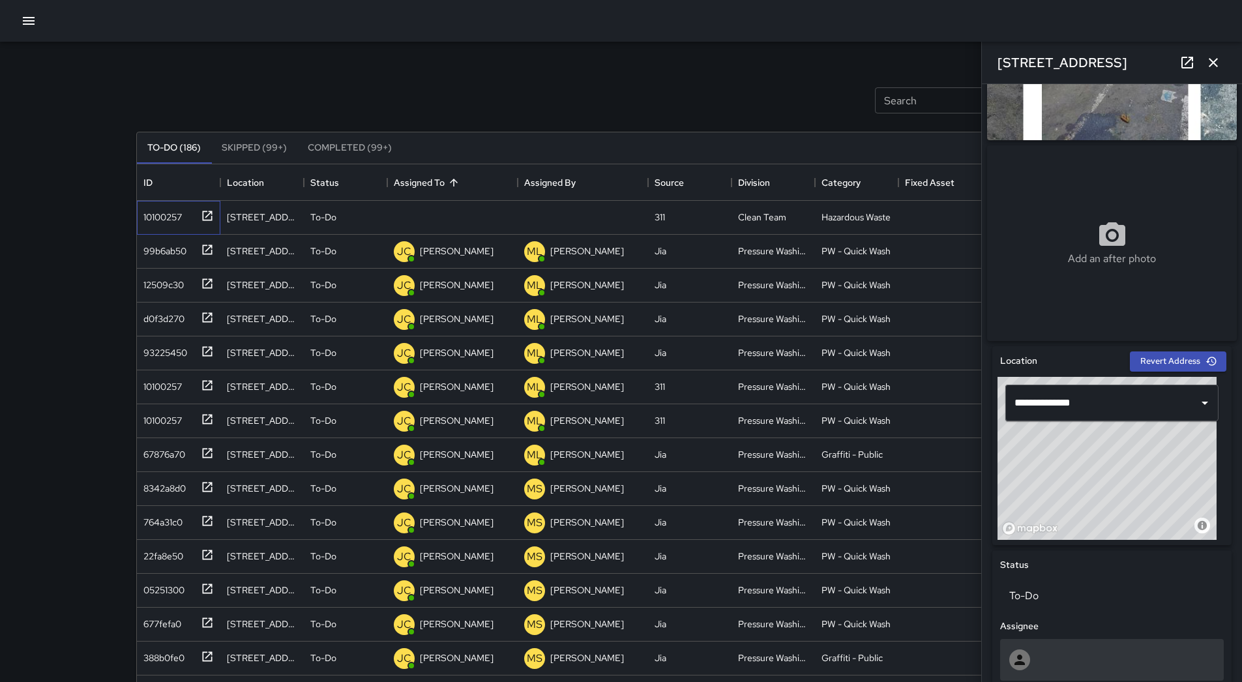
scroll to position [391, 0]
